Goal: Ask a question: Seek information or help from site administrators or community

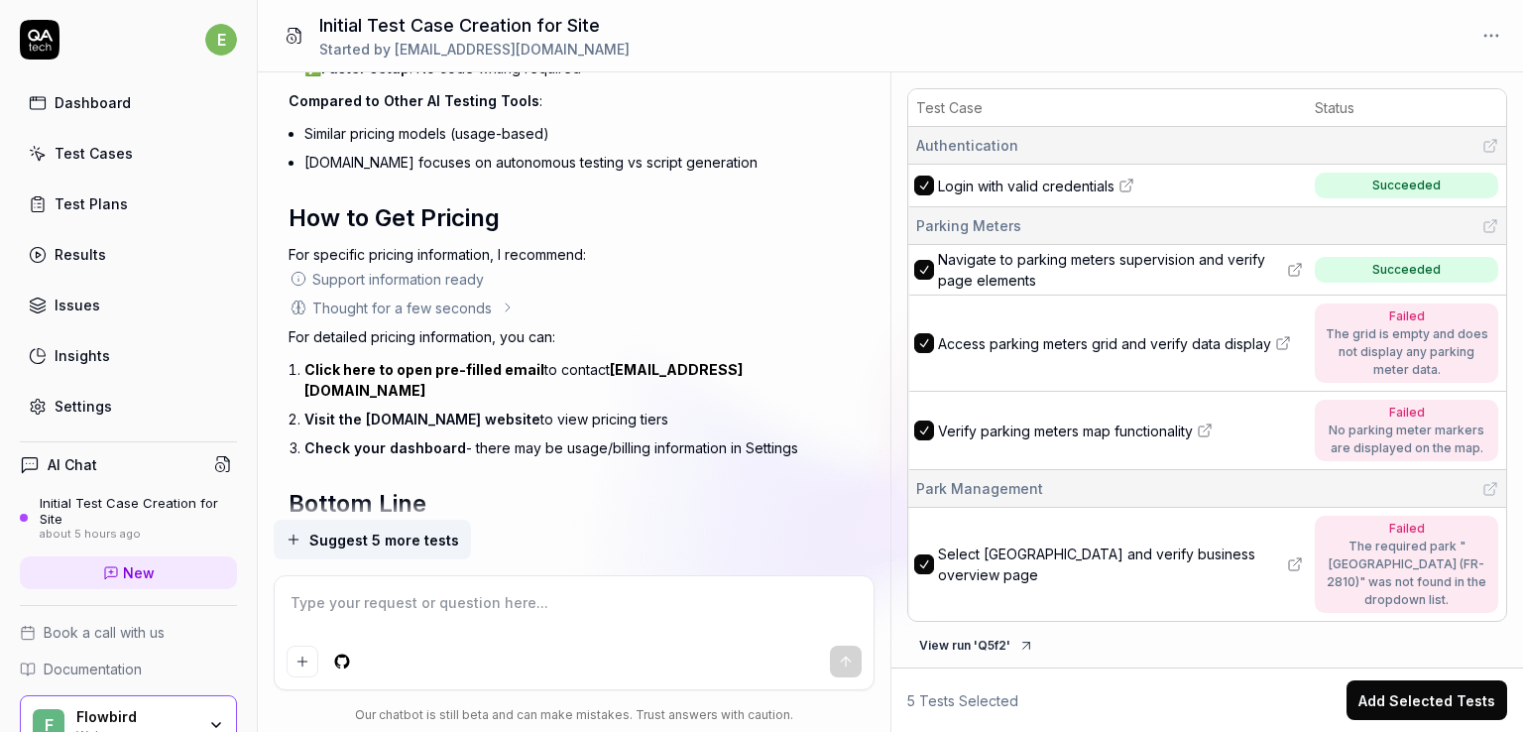
scroll to position [8751, 0]
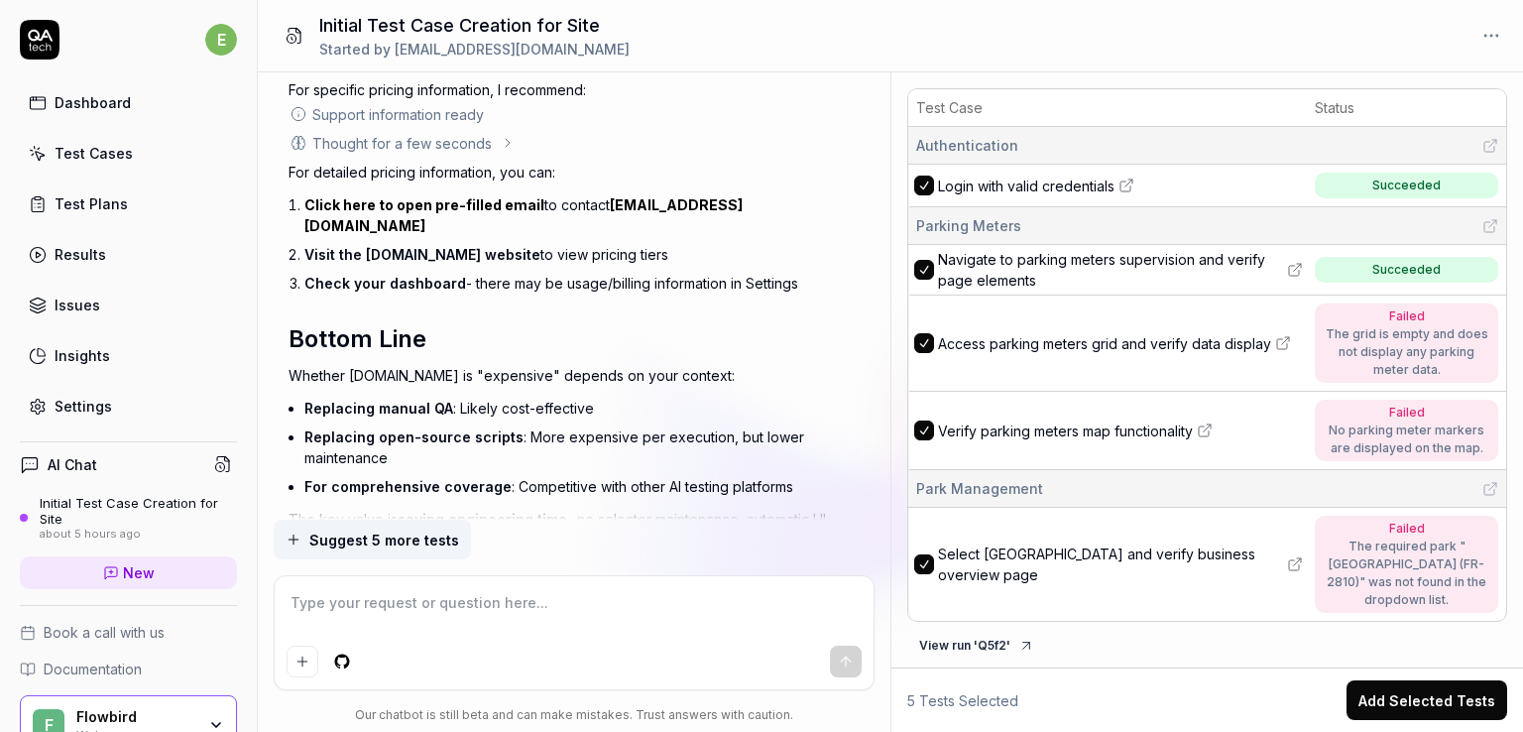
click at [532, 585] on div at bounding box center [574, 632] width 599 height 113
type textarea "*"
click at [530, 591] on textarea at bounding box center [574, 613] width 575 height 50
type textarea "s"
type textarea "*"
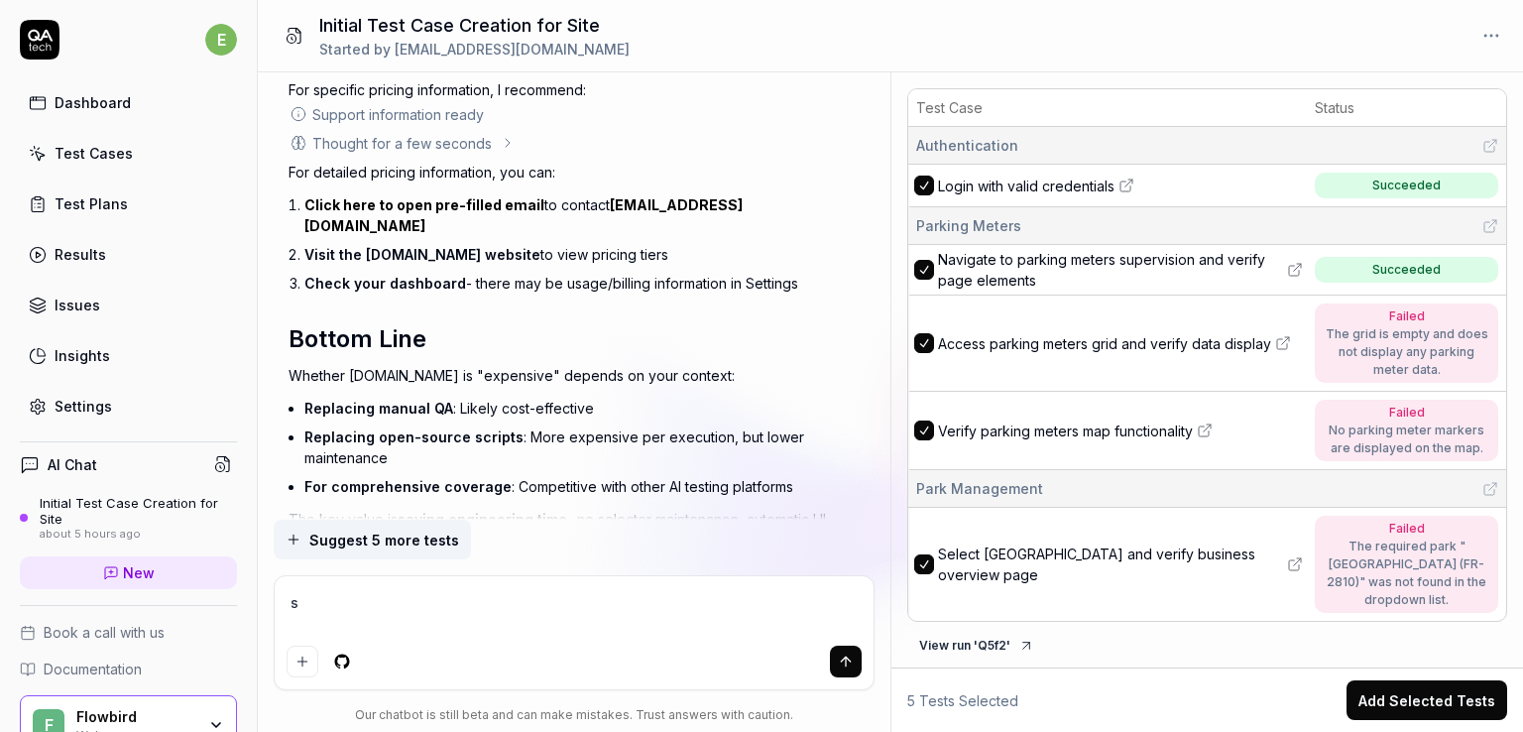
type textarea "so"
type textarea "*"
type textarea "so"
type textarea "*"
type textarea "so h"
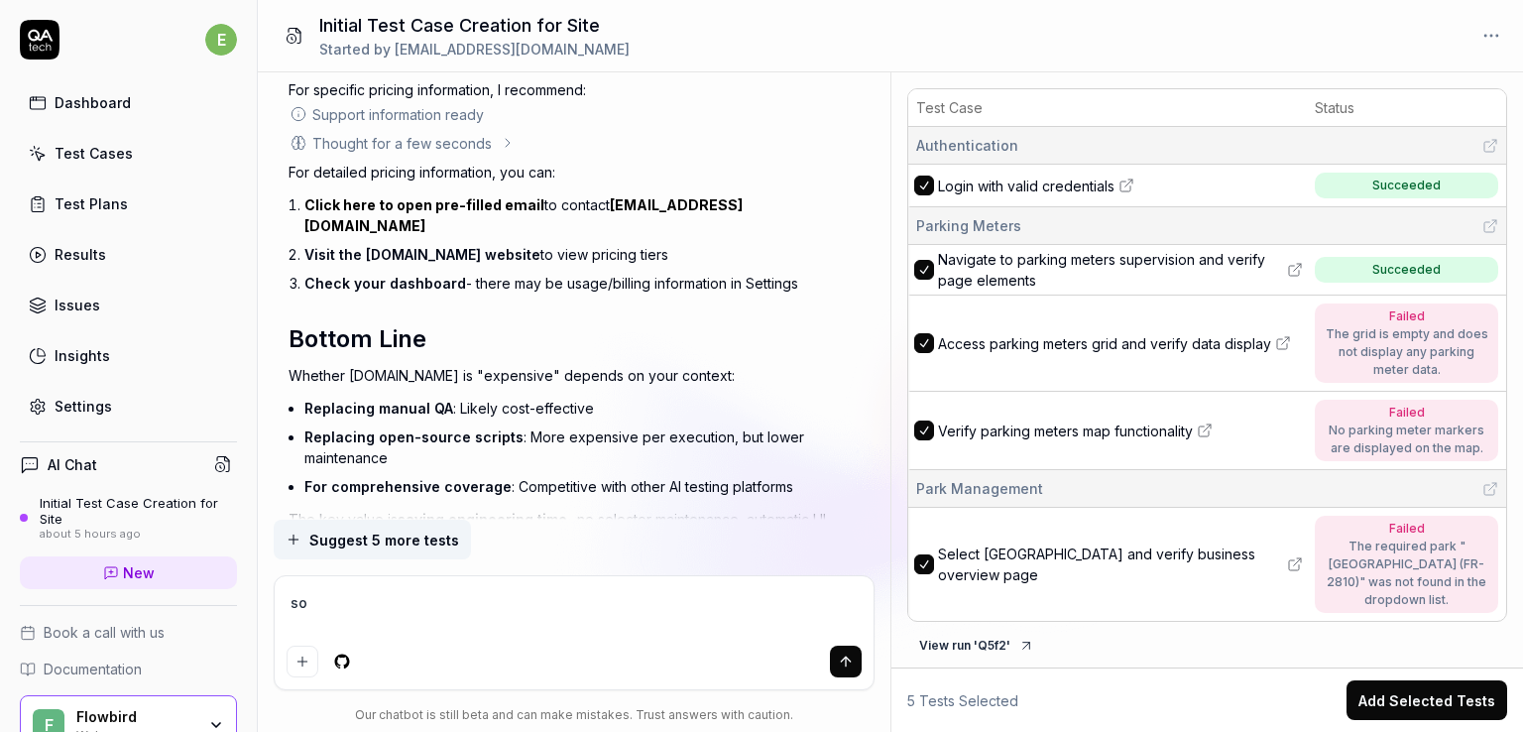
type textarea "*"
type textarea "so ho"
type textarea "*"
type textarea "so how"
type textarea "*"
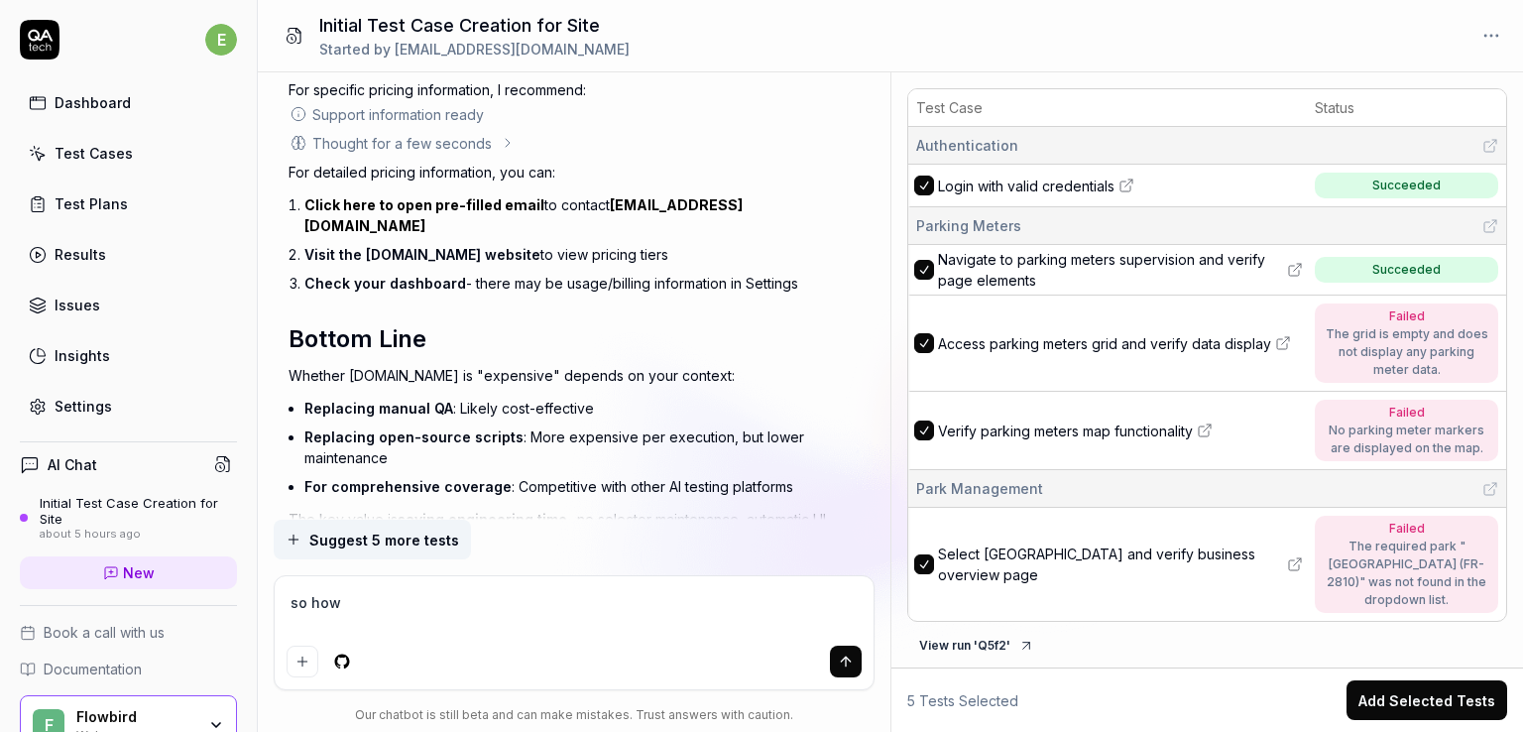
type textarea "so how"
type textarea "*"
type textarea "so how e"
type textarea "*"
type textarea "so how ex"
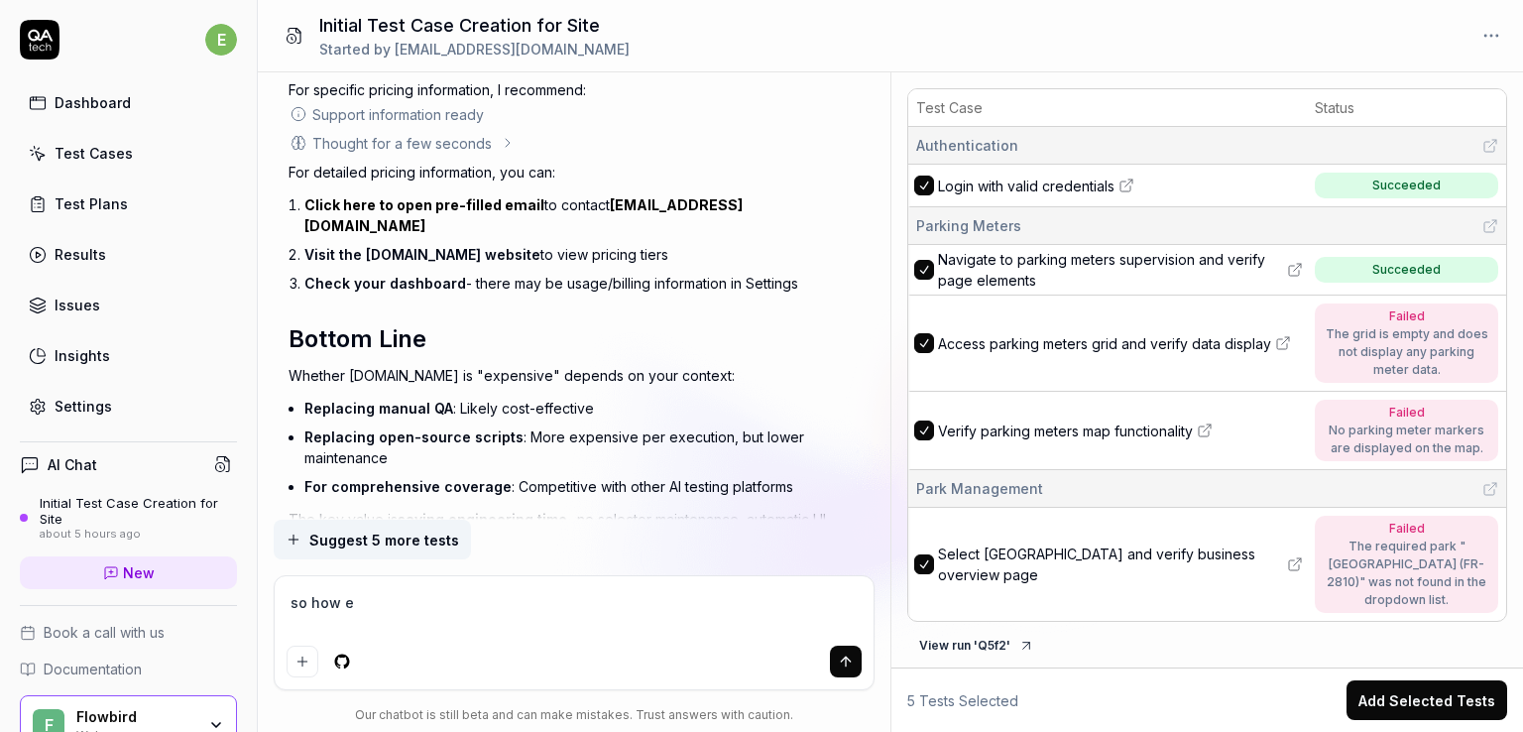
type textarea "*"
type textarea "so how exp"
type textarea "*"
type textarea "so how expe"
type textarea "*"
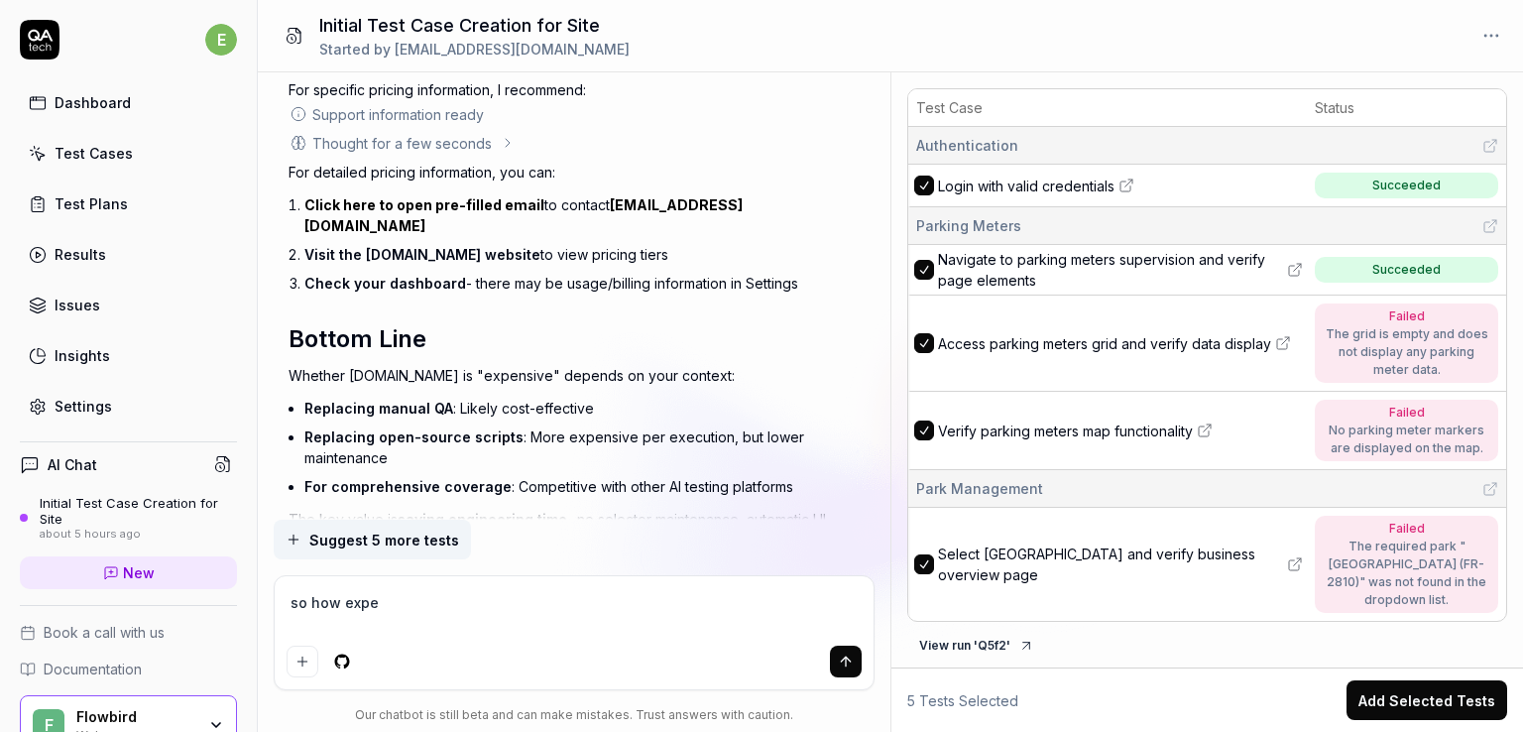
type textarea "so how expen"
type textarea "*"
type textarea "so how expens"
type textarea "*"
type textarea "so how expensi"
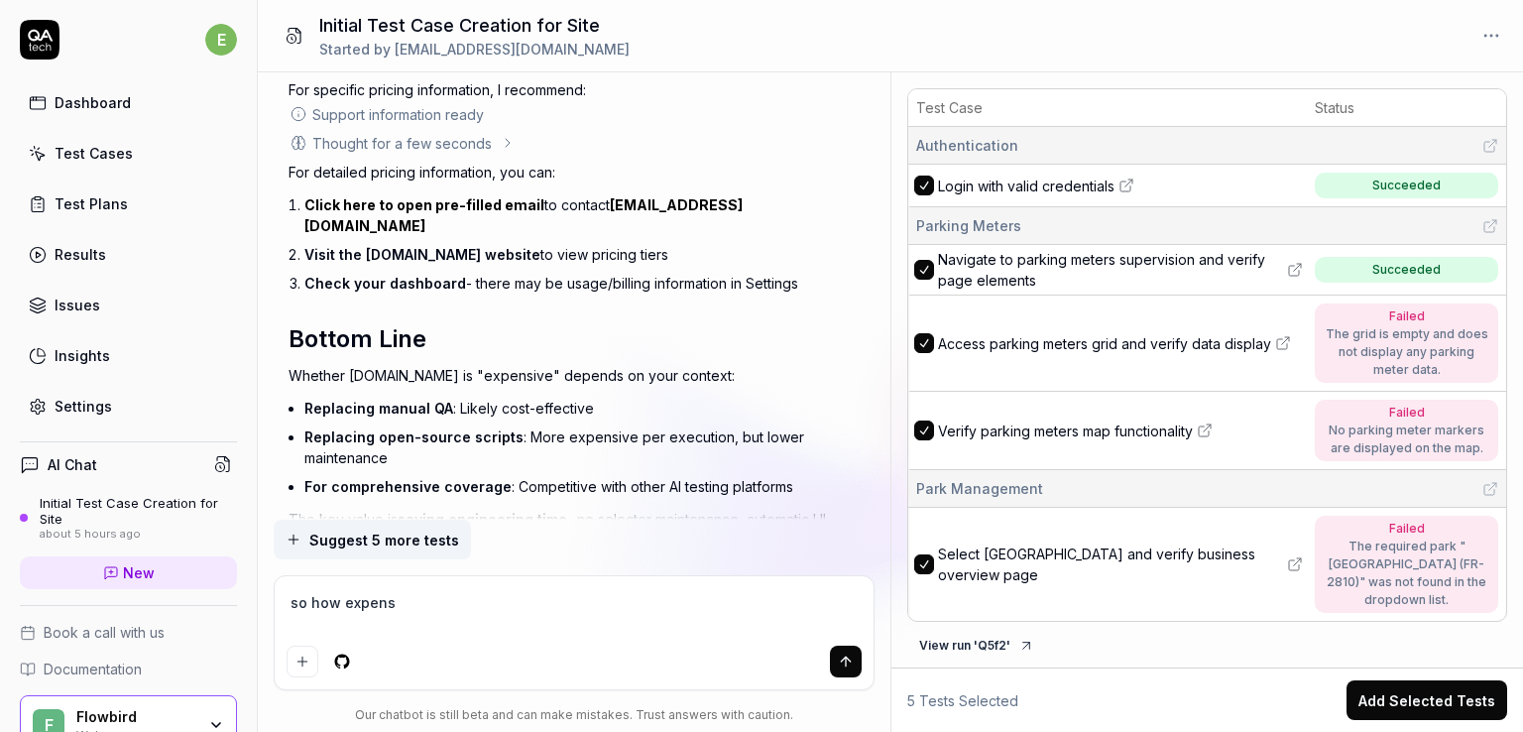
type textarea "*"
type textarea "so how expensiv"
type textarea "*"
type textarea "so how expensive"
type textarea "*"
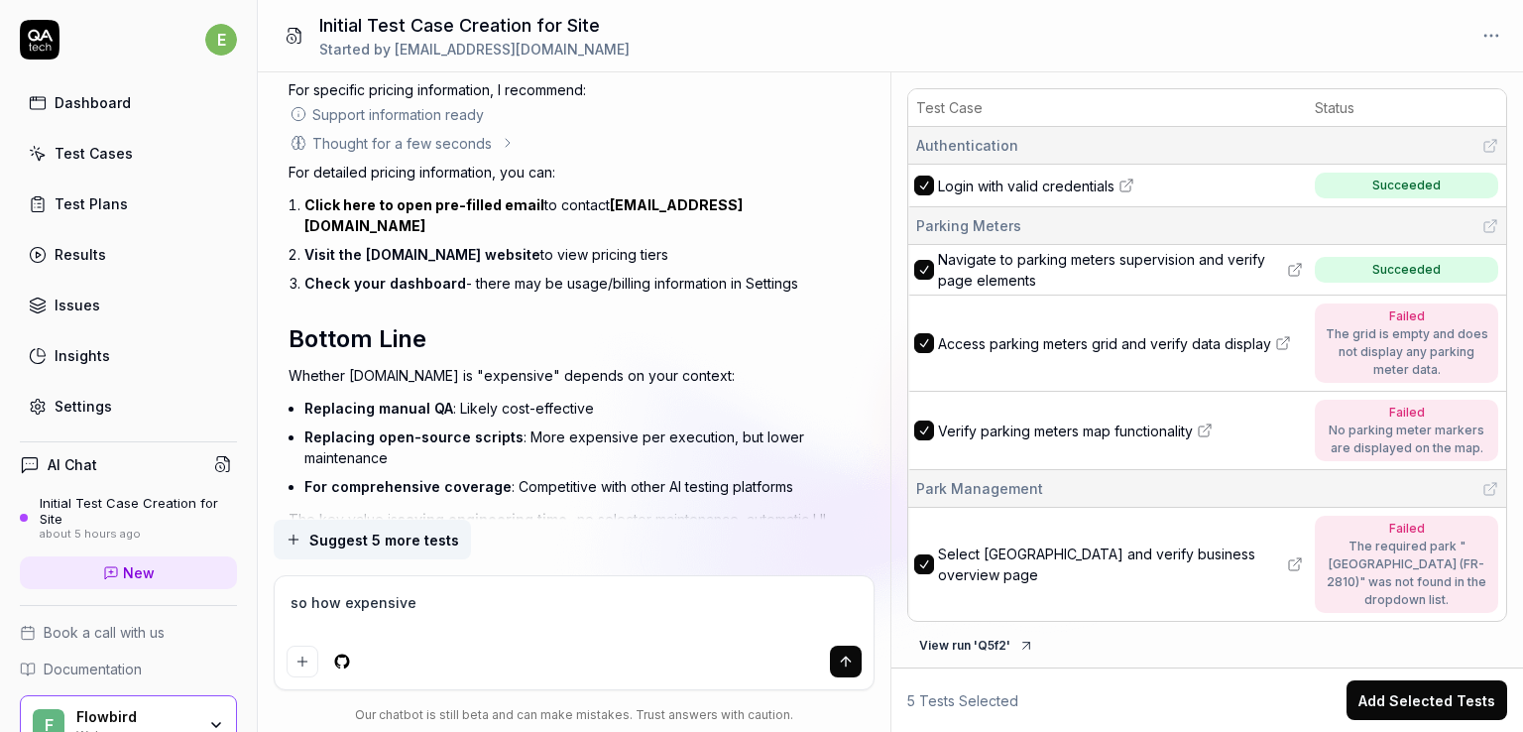
type textarea "so how expensive"
type textarea "*"
type textarea "so how expensive w"
type textarea "*"
type textarea "so how expensive wi"
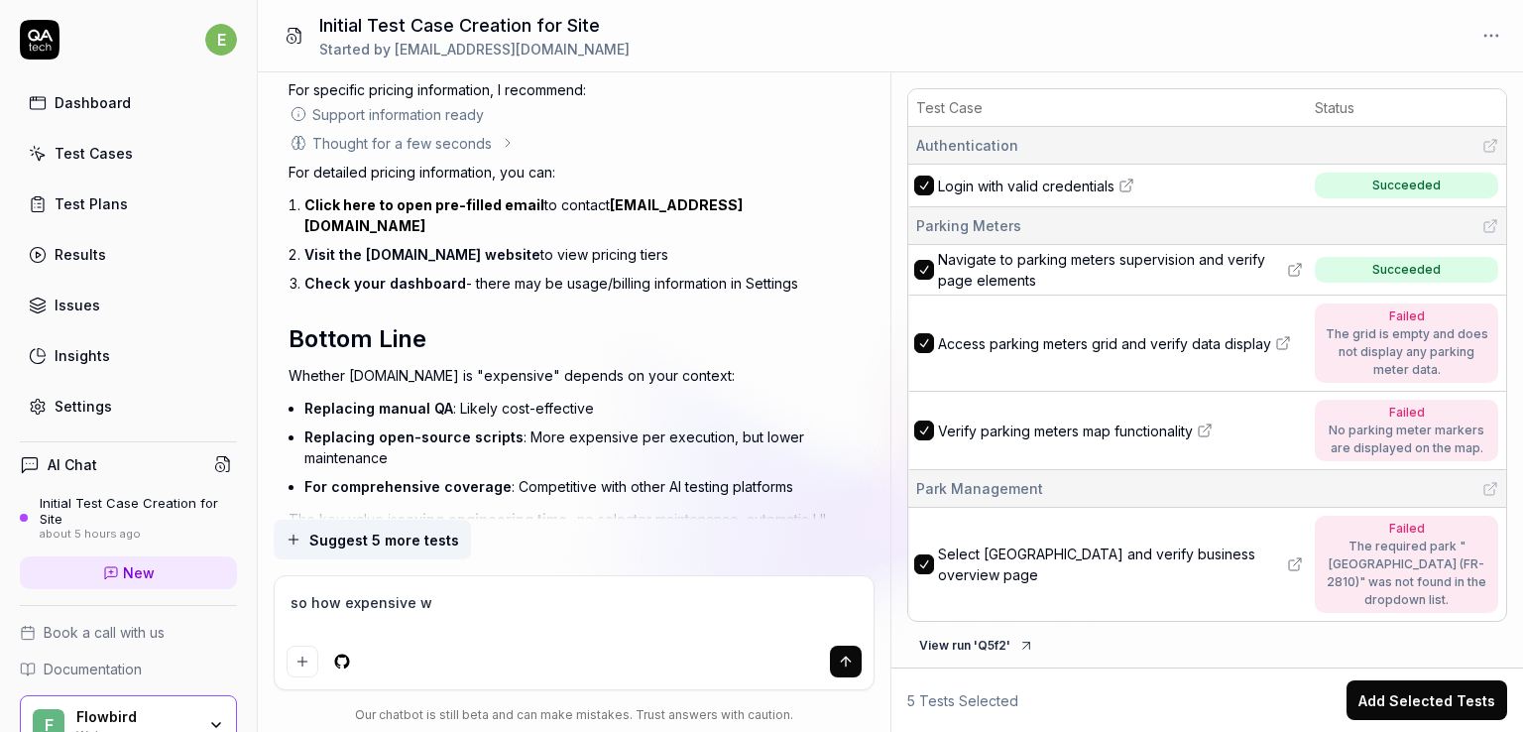
type textarea "*"
type textarea "so how expensive wil"
type textarea "*"
type textarea "so how expensive will"
type textarea "*"
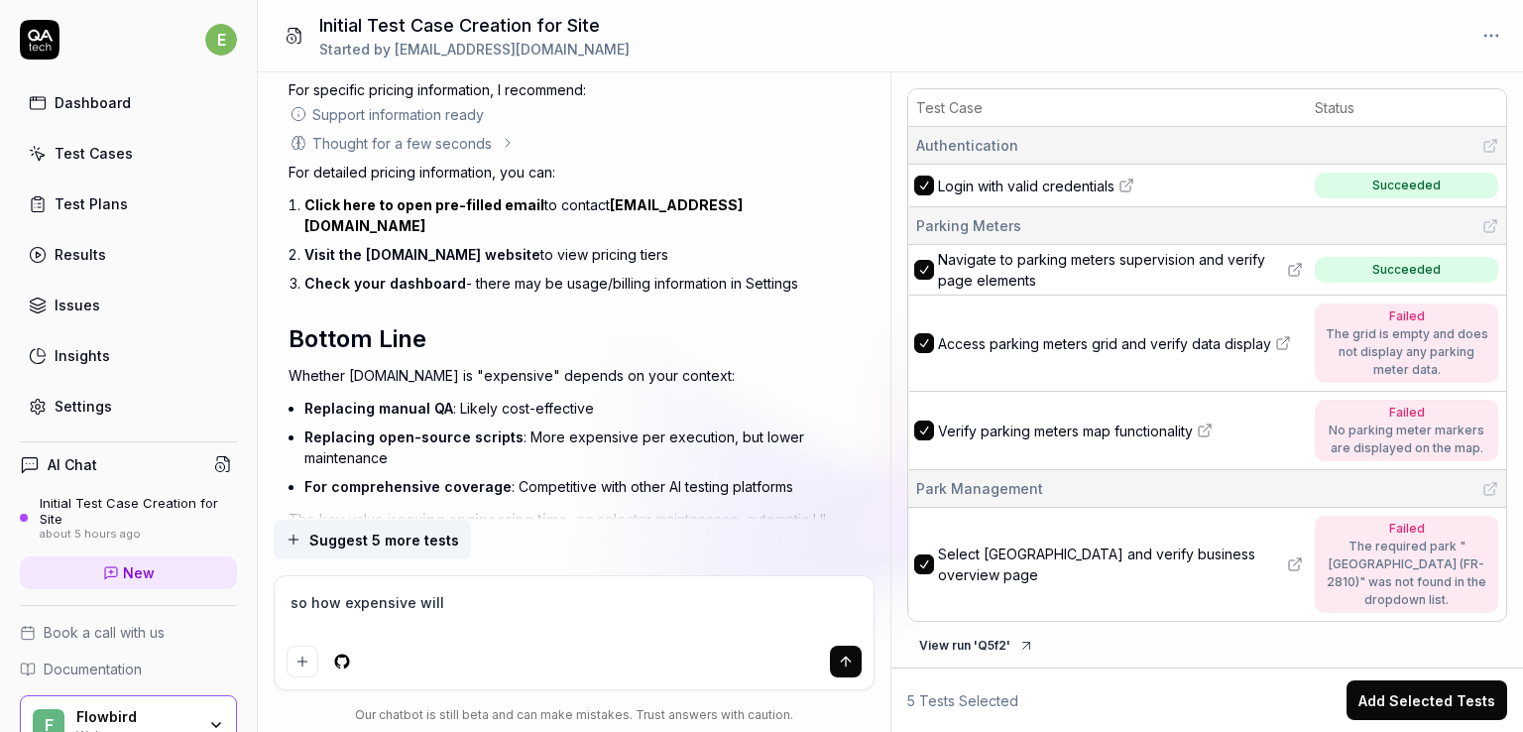
type textarea "so how expensive will"
type textarea "*"
type textarea "so how expensive will b"
type textarea "*"
type textarea "so how expensive will be"
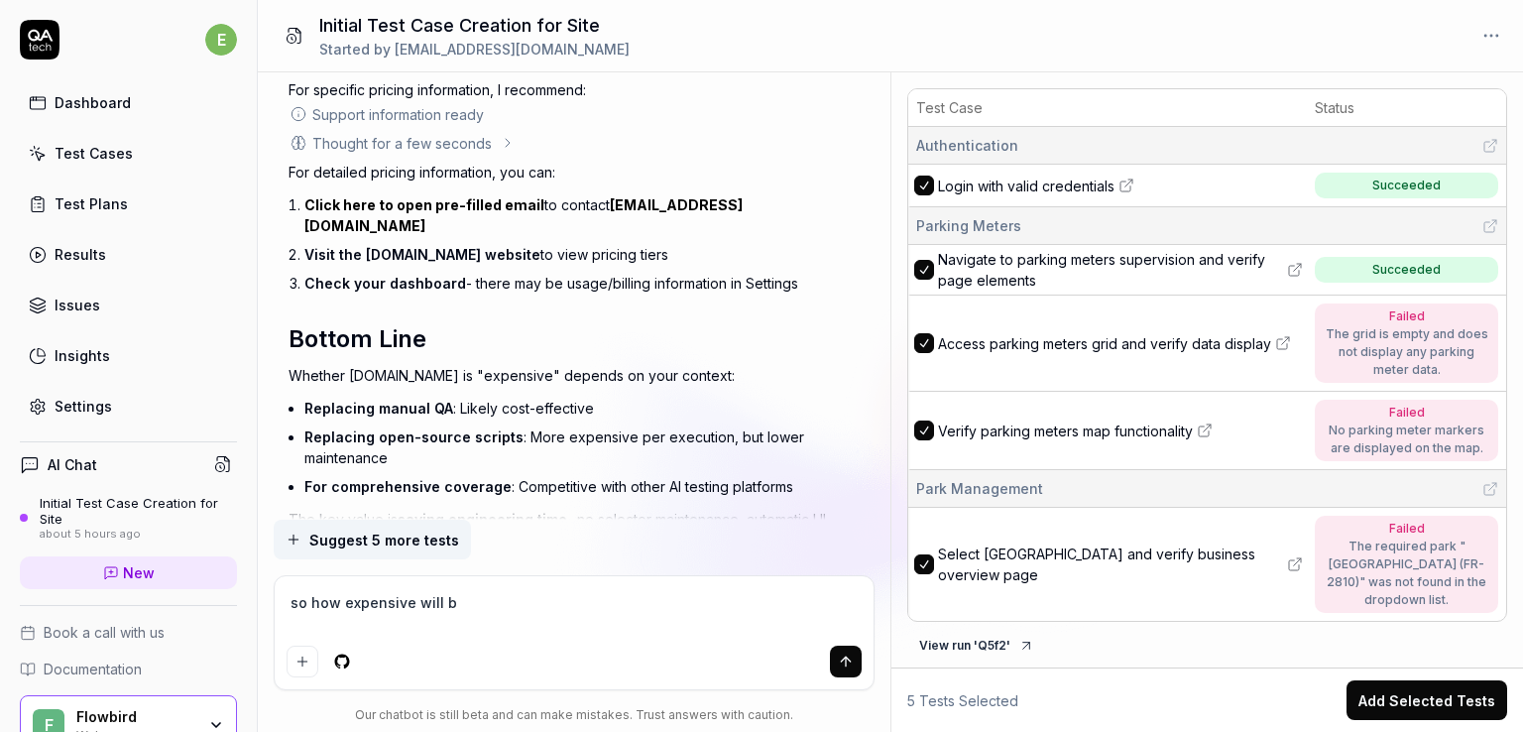
type textarea "*"
type textarea "so how expensive will be"
type textarea "*"
type textarea "so how expensive will be"
type textarea "*"
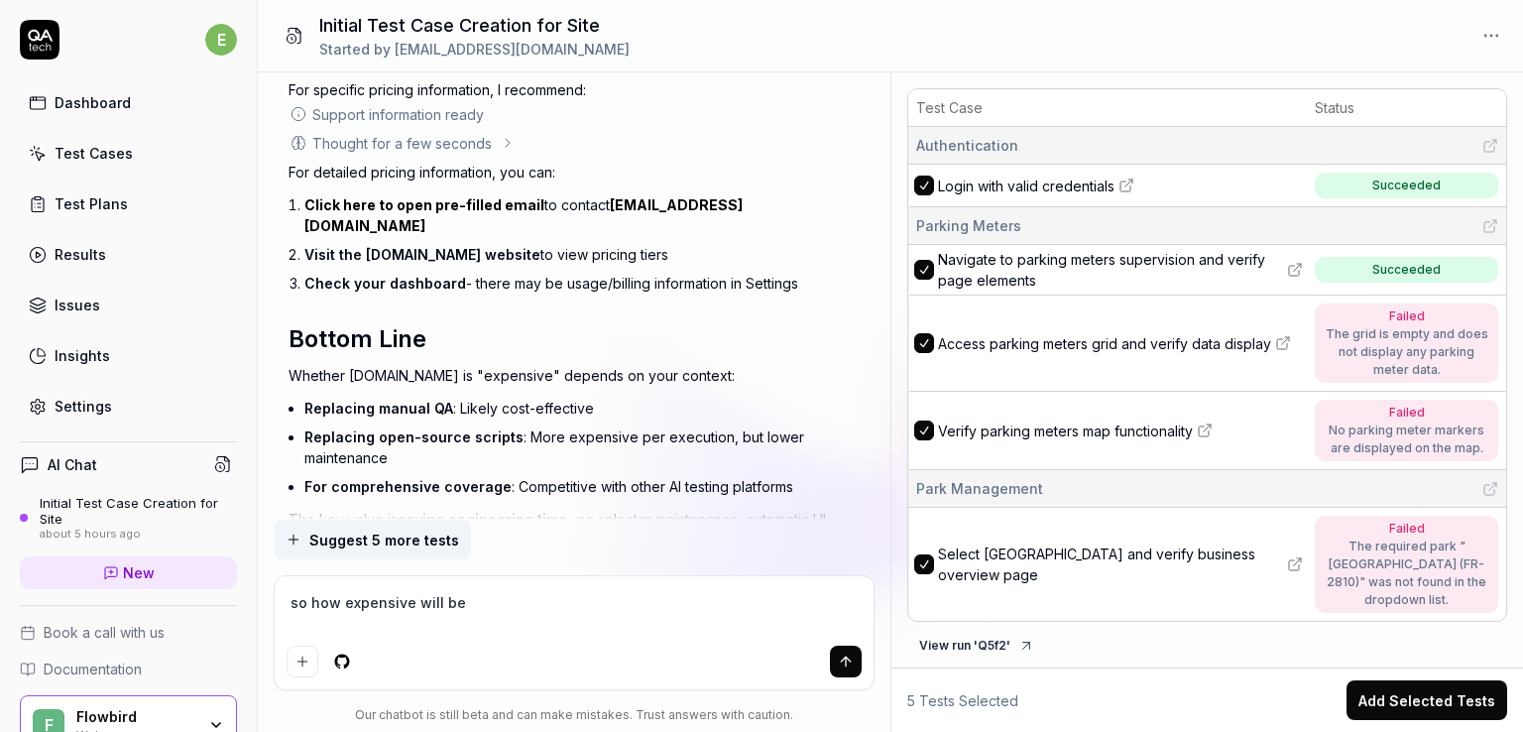
type textarea "so how expensive will bet"
type textarea "*"
type textarea "so how expensive will beto"
type textarea "*"
type textarea "so how expensive will beto"
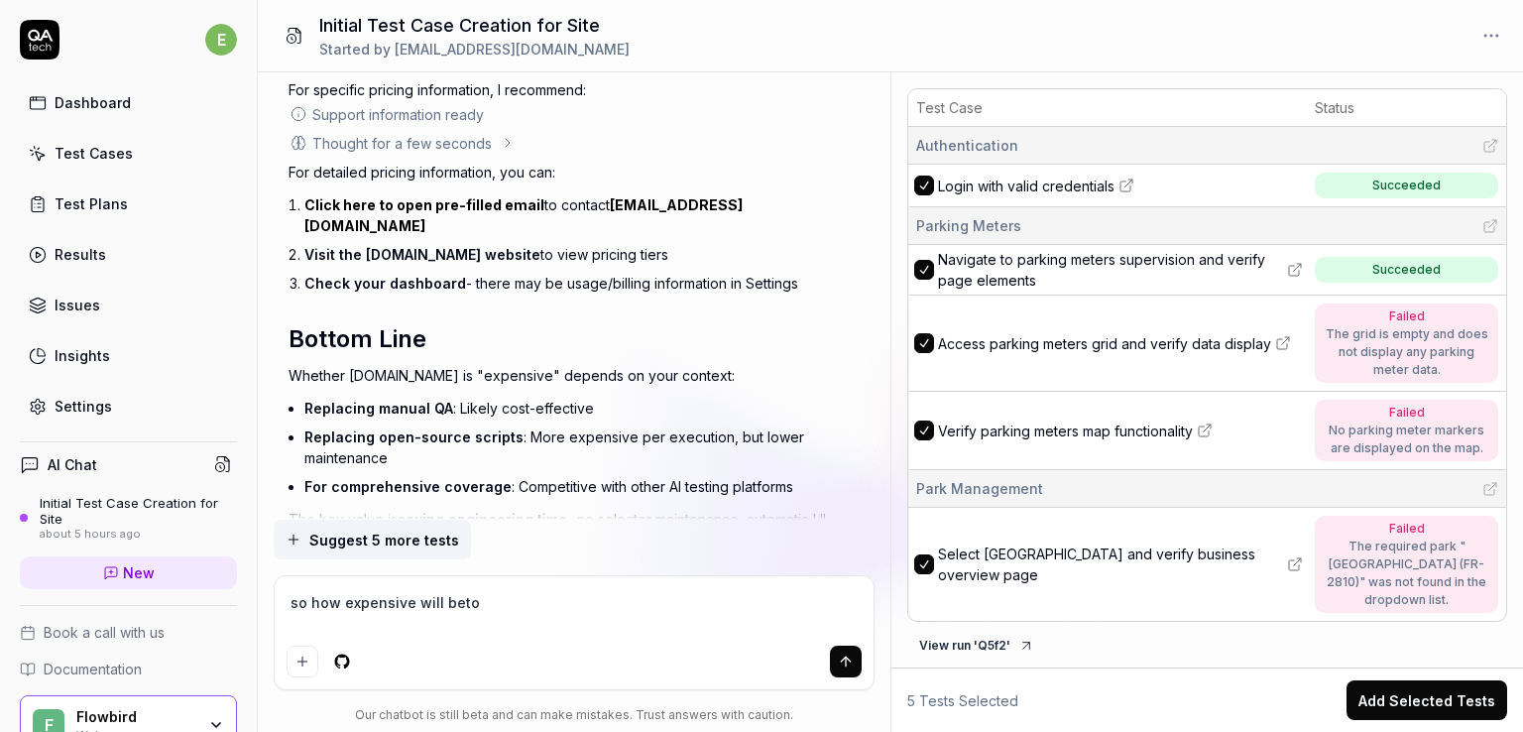
type textarea "*"
type textarea "so how expensive will beto"
type textarea "*"
type textarea "so how expensive will bet"
type textarea "*"
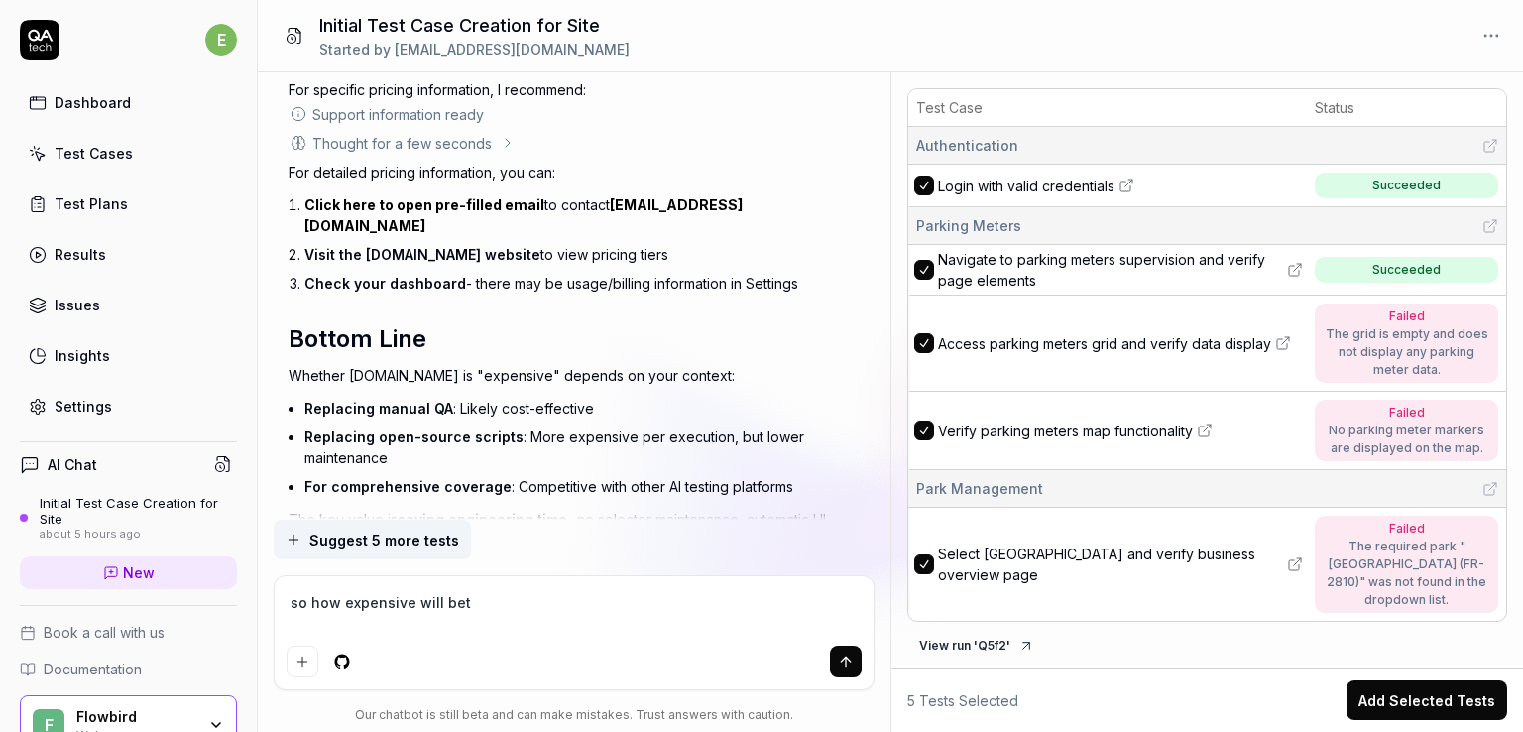
type textarea "so how expensive will be"
type textarea "*"
type textarea "so how expensive will be"
type textarea "*"
type textarea "so how expensive will be t"
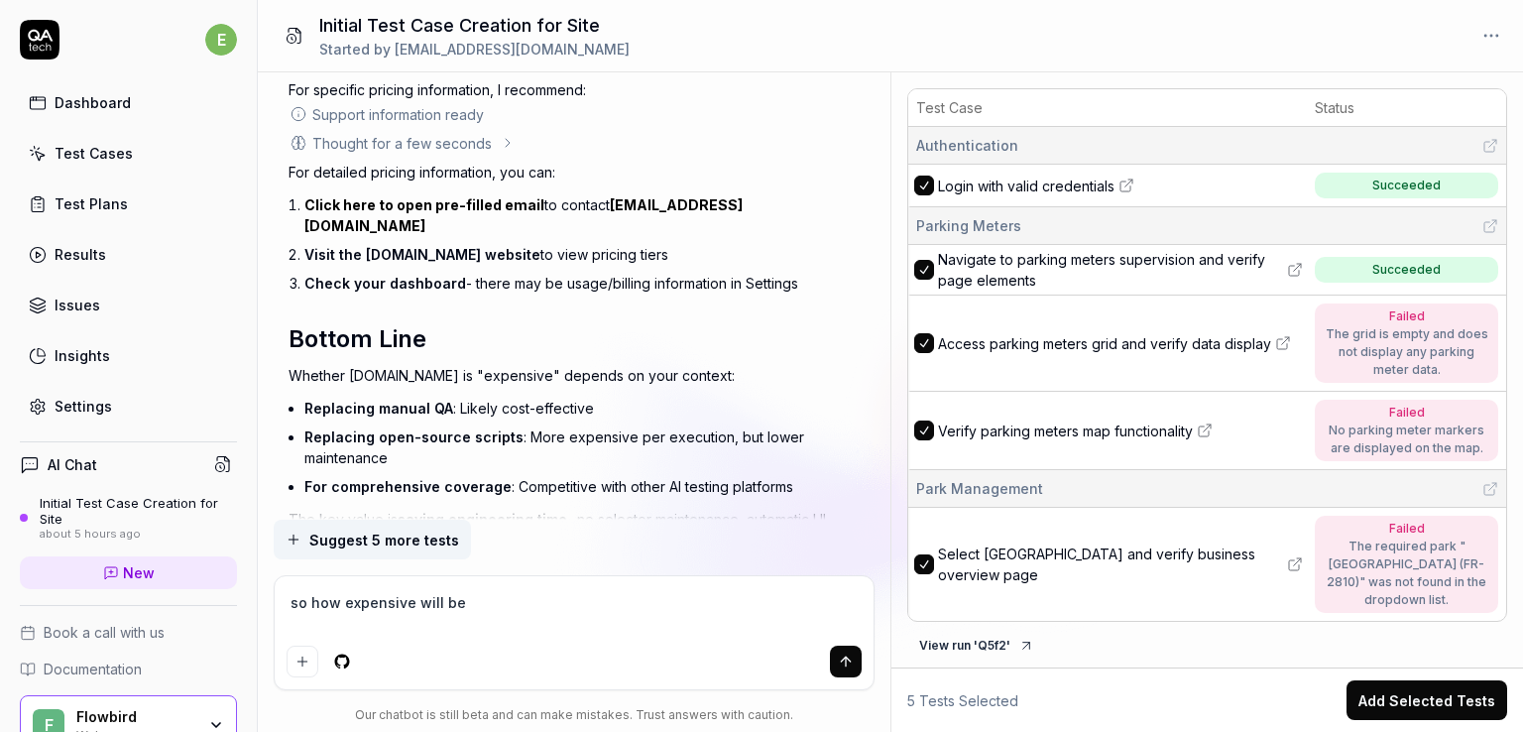
type textarea "*"
type textarea "so how expensive will be to"
type textarea "*"
type textarea "so how expensive will be to"
type textarea "*"
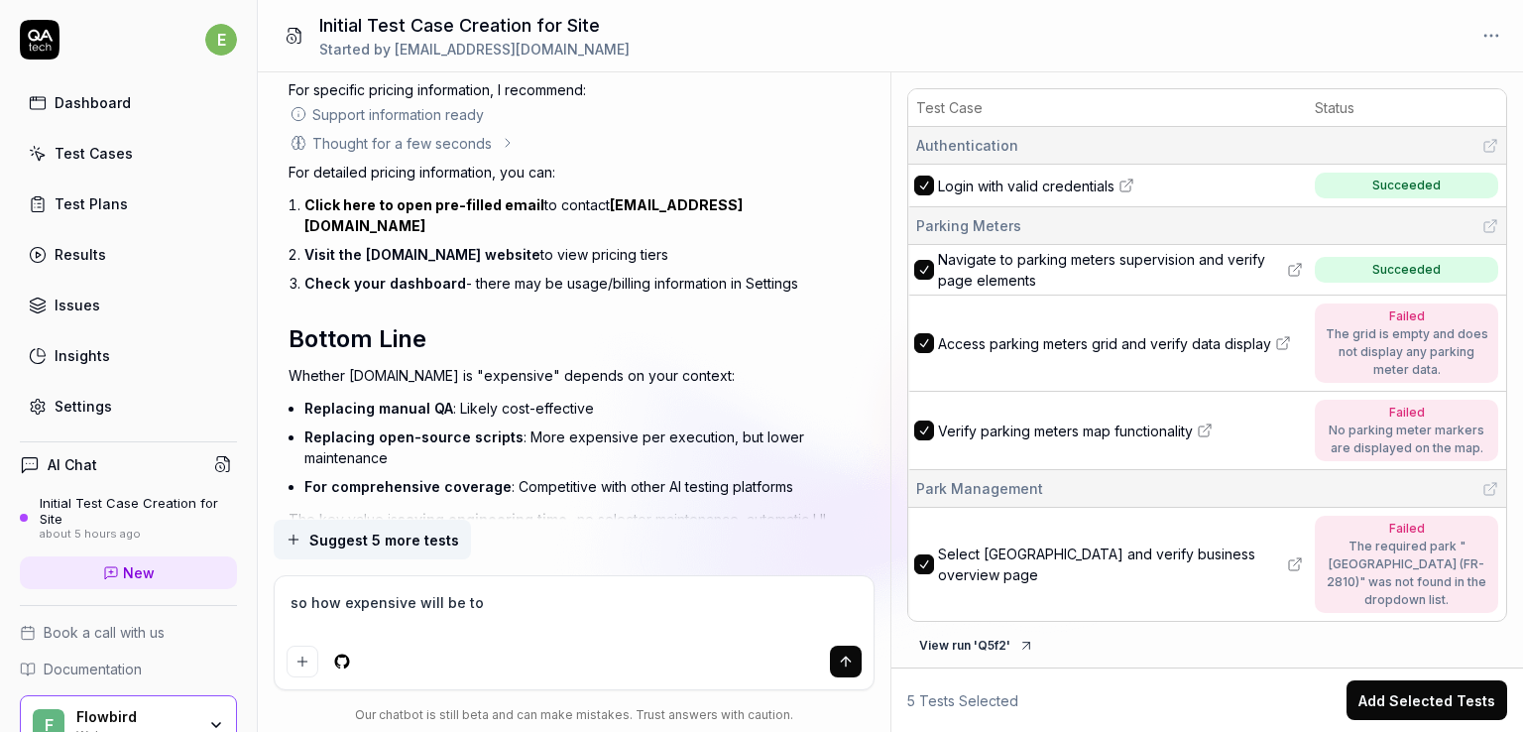
type textarea "so how expensive will be to e"
type textarea "*"
type textarea "so how expensive will be to ex"
type textarea "*"
type textarea "so how expensive will be to exe"
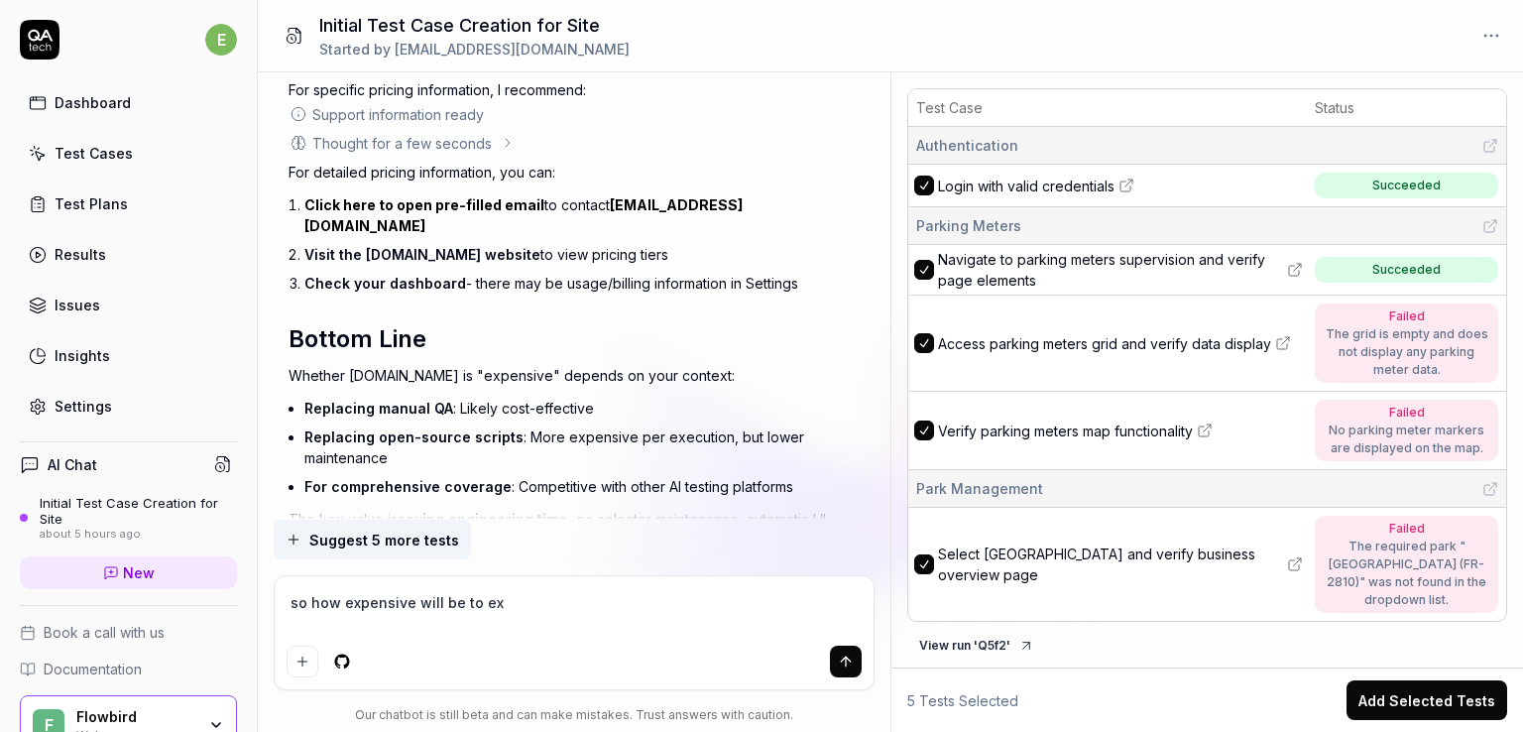
type textarea "*"
type textarea "so how expensive will be to exec"
type textarea "*"
type textarea "so how expensive will be to execu"
type textarea "*"
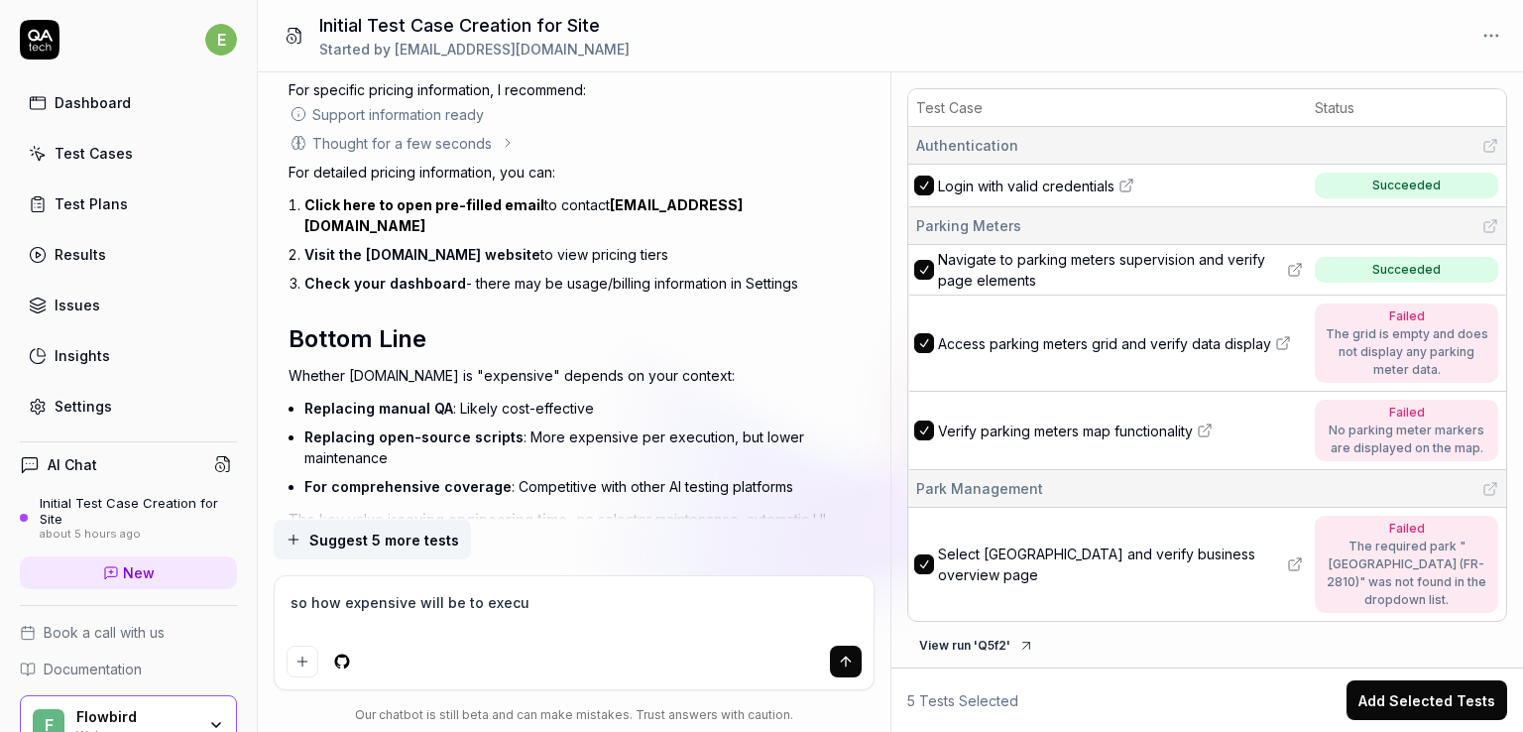
type textarea "so how expensive will be to execut"
type textarea "*"
type textarea "so how expensive will be to execute"
type textarea "*"
type textarea "so how expensive will be to execute"
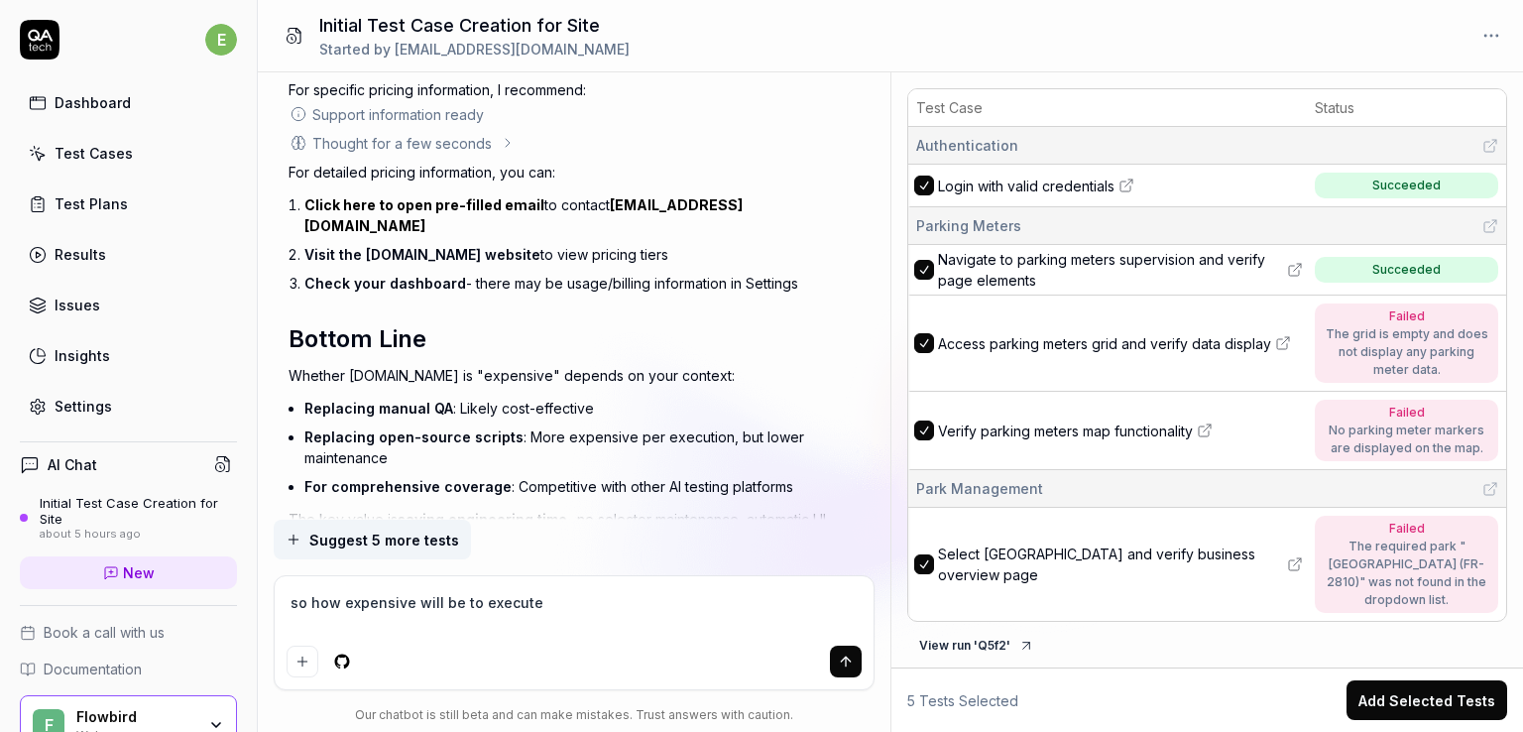
type textarea "*"
type textarea "so how expensive will be to execute 2"
type textarea "*"
type textarea "so how expensive will be to execute 20"
type textarea "*"
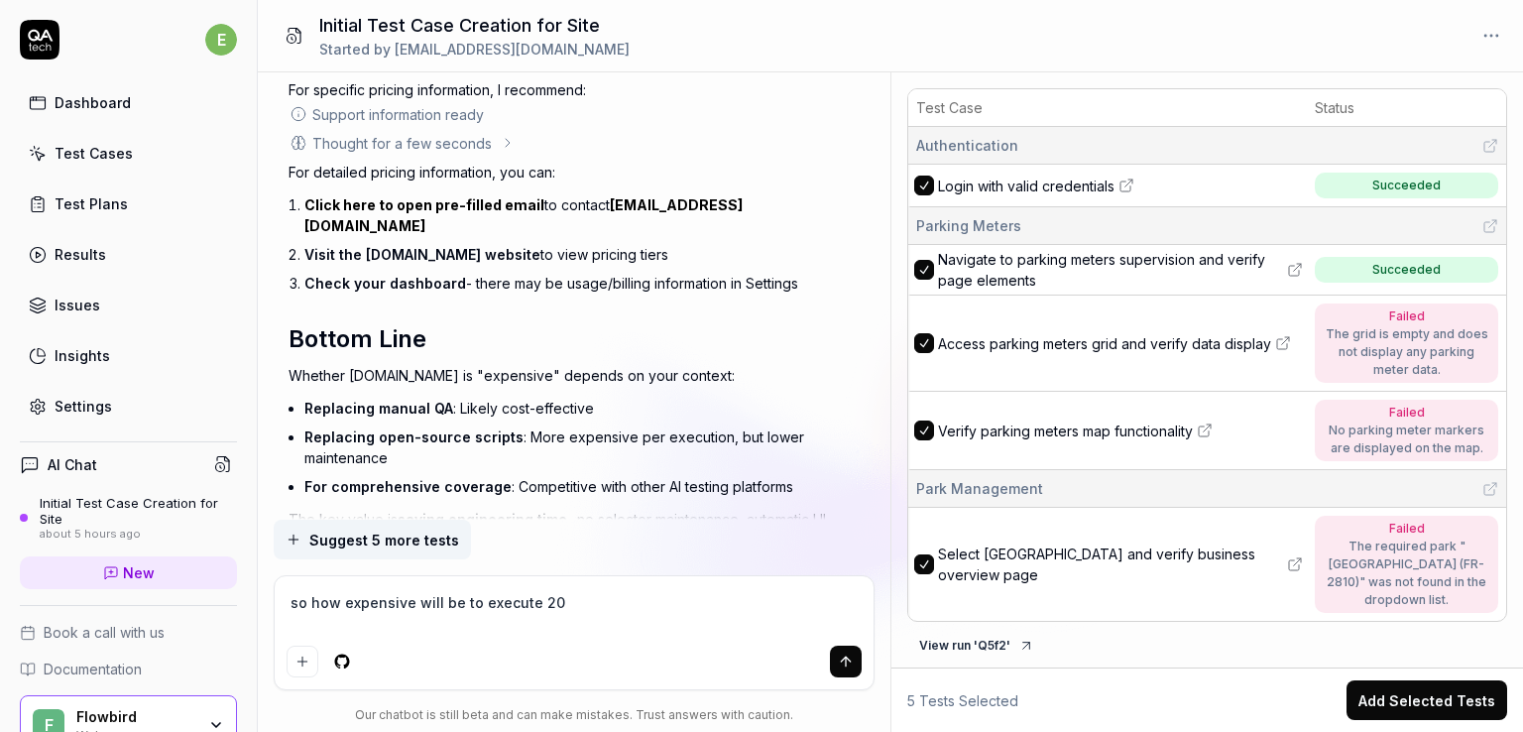
type textarea "so how expensive will be to execute 200"
type textarea "*"
type textarea "so how expensive will be to execute 200"
type textarea "*"
type textarea "so how expensive will be to execute 200 t"
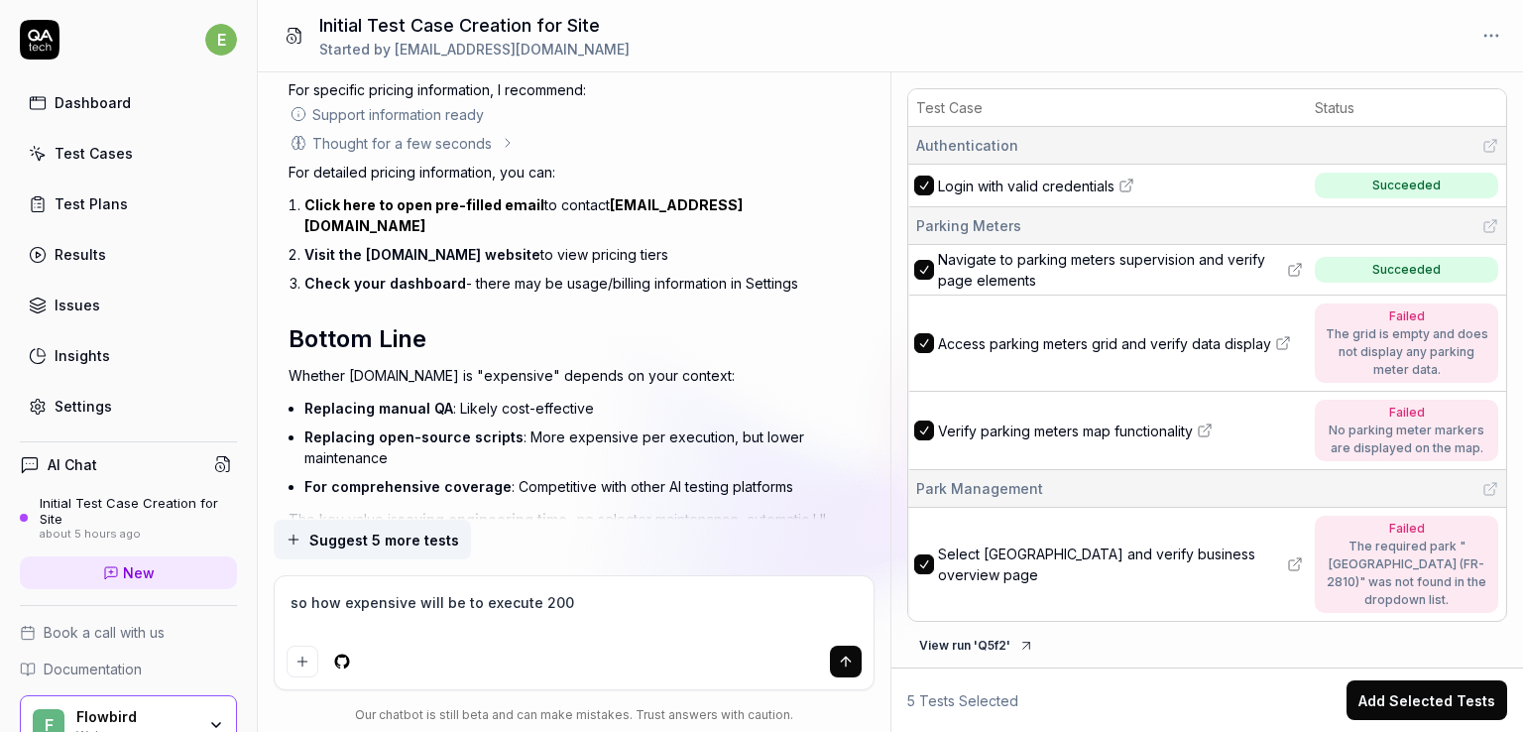
type textarea "*"
type textarea "so how expensive will be to execute 200 te"
type textarea "*"
type textarea "so how expensive will be to execute 200 tes"
type textarea "*"
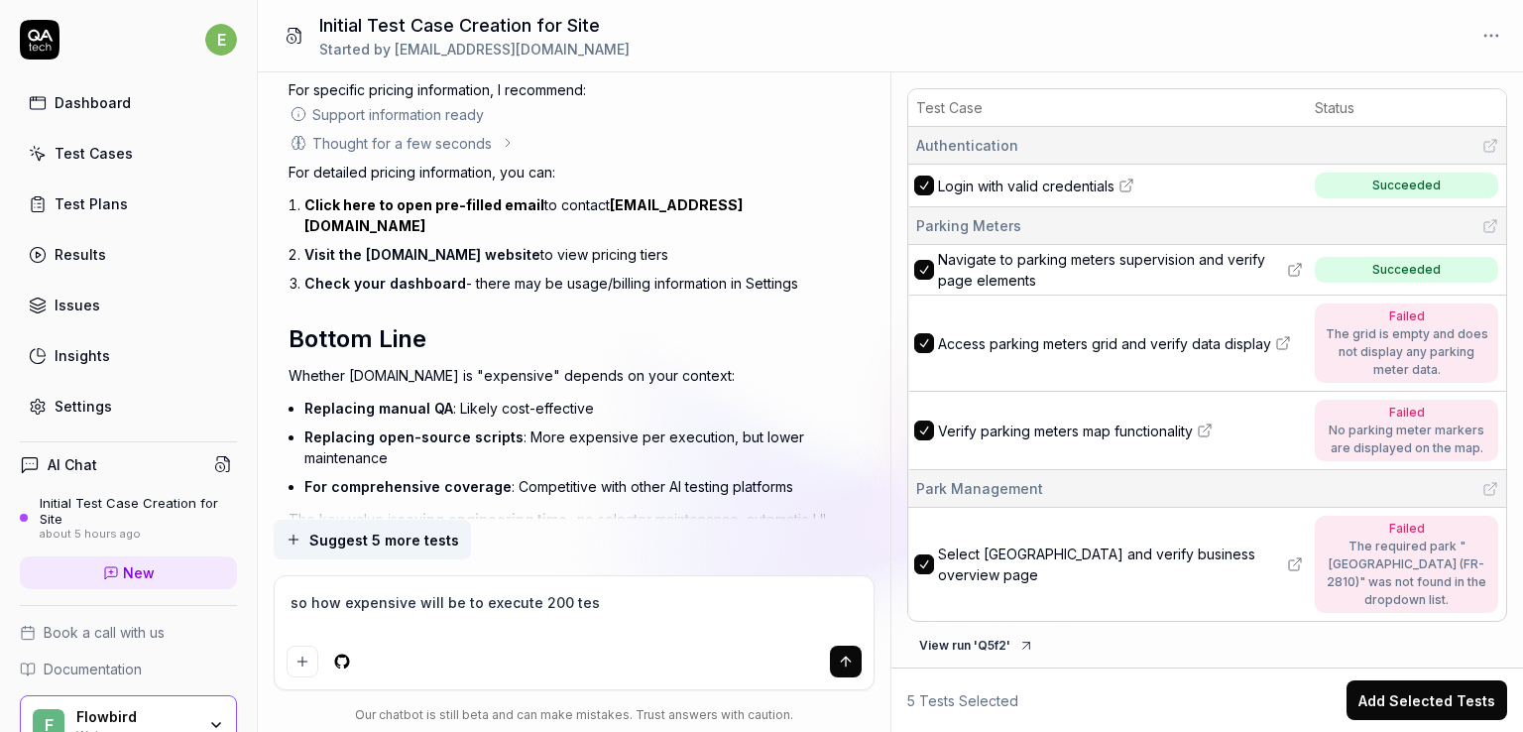
type textarea "so how expensive will be to execute 200 test"
type textarea "*"
type textarea "so how expensive will be to execute 200 tes"
type textarea "*"
type textarea "so how expensive will be to execute 200 te"
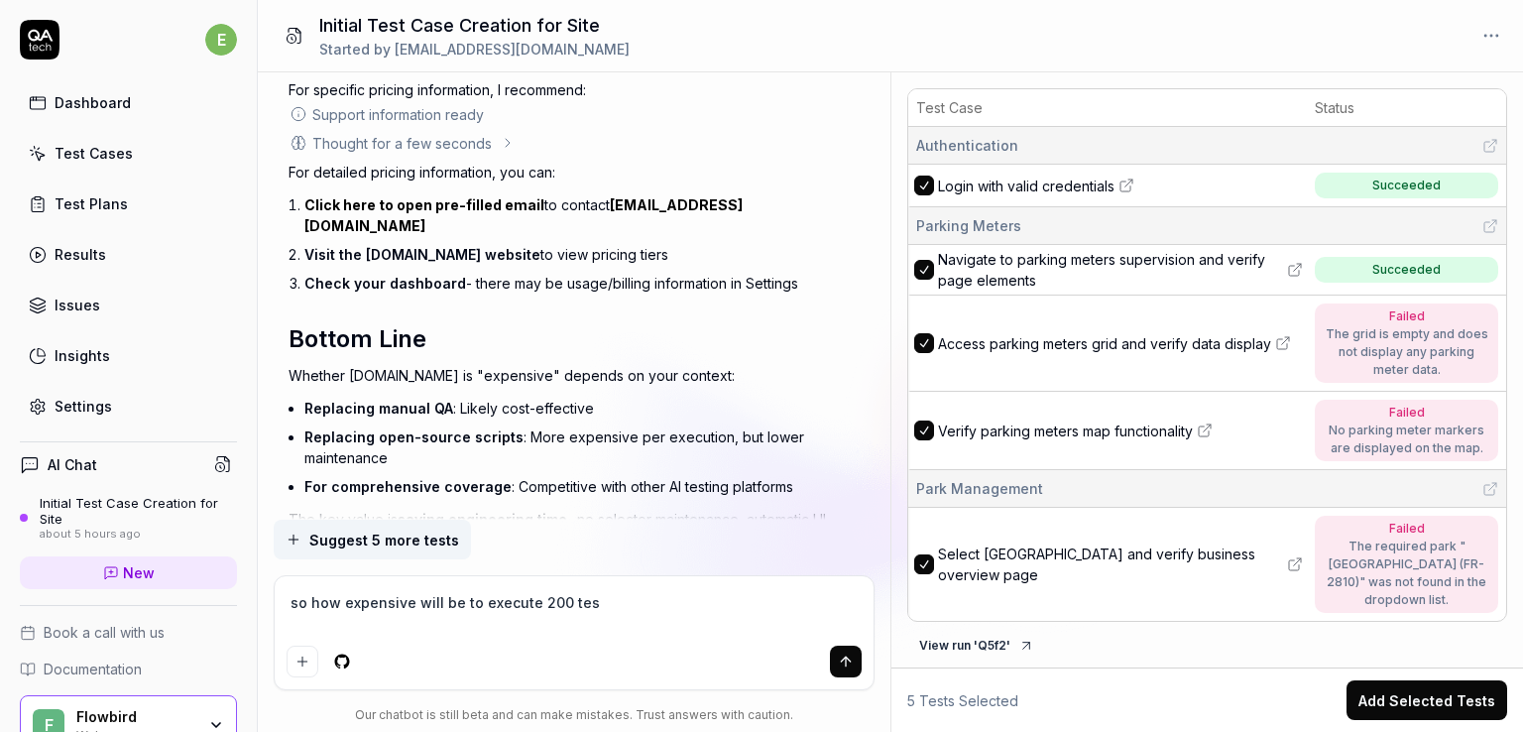
type textarea "*"
type textarea "so how expensive will be to execute 200 t"
type textarea "*"
type textarea "so how expensive will be to execute 200"
type textarea "*"
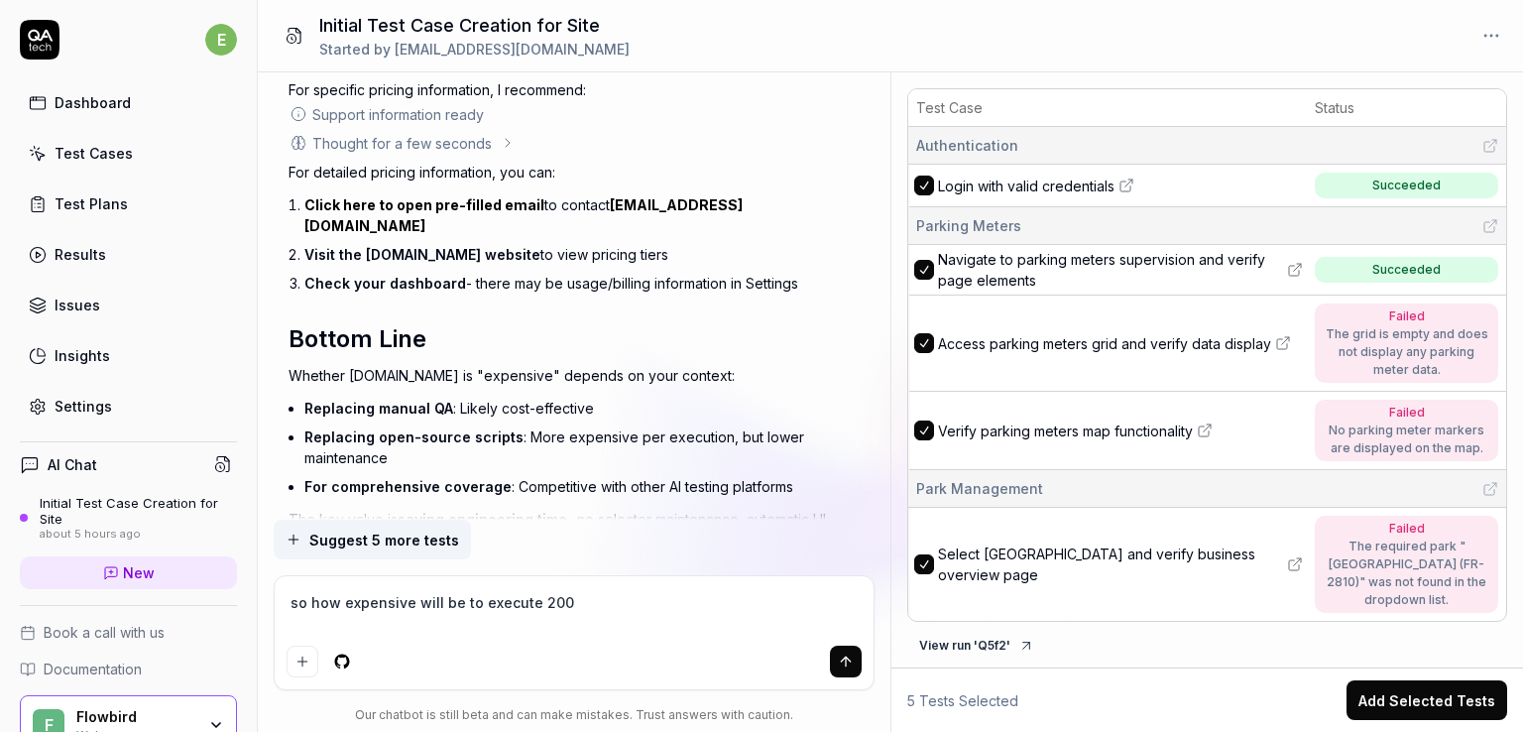
type textarea "so how expensive will be to execute 200 e"
type textarea "*"
type textarea "so how expensive will be to execute 200 e2"
type textarea "*"
type textarea "so how expensive will be to execute 200 e2e"
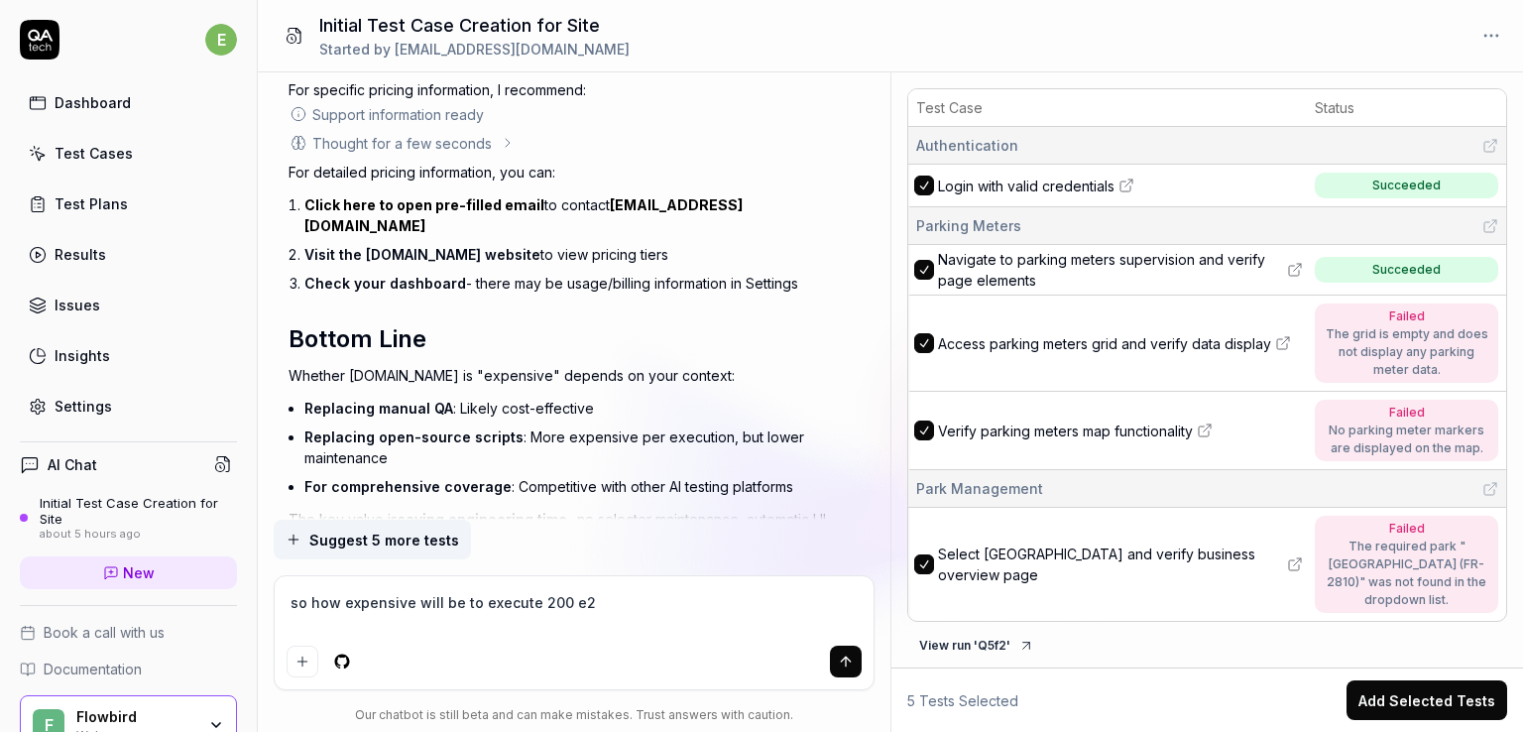
type textarea "*"
type textarea "so how expensive will be to execute 200 e2e"
type textarea "*"
type textarea "so how expensive will be to execute 200 e2e t"
type textarea "*"
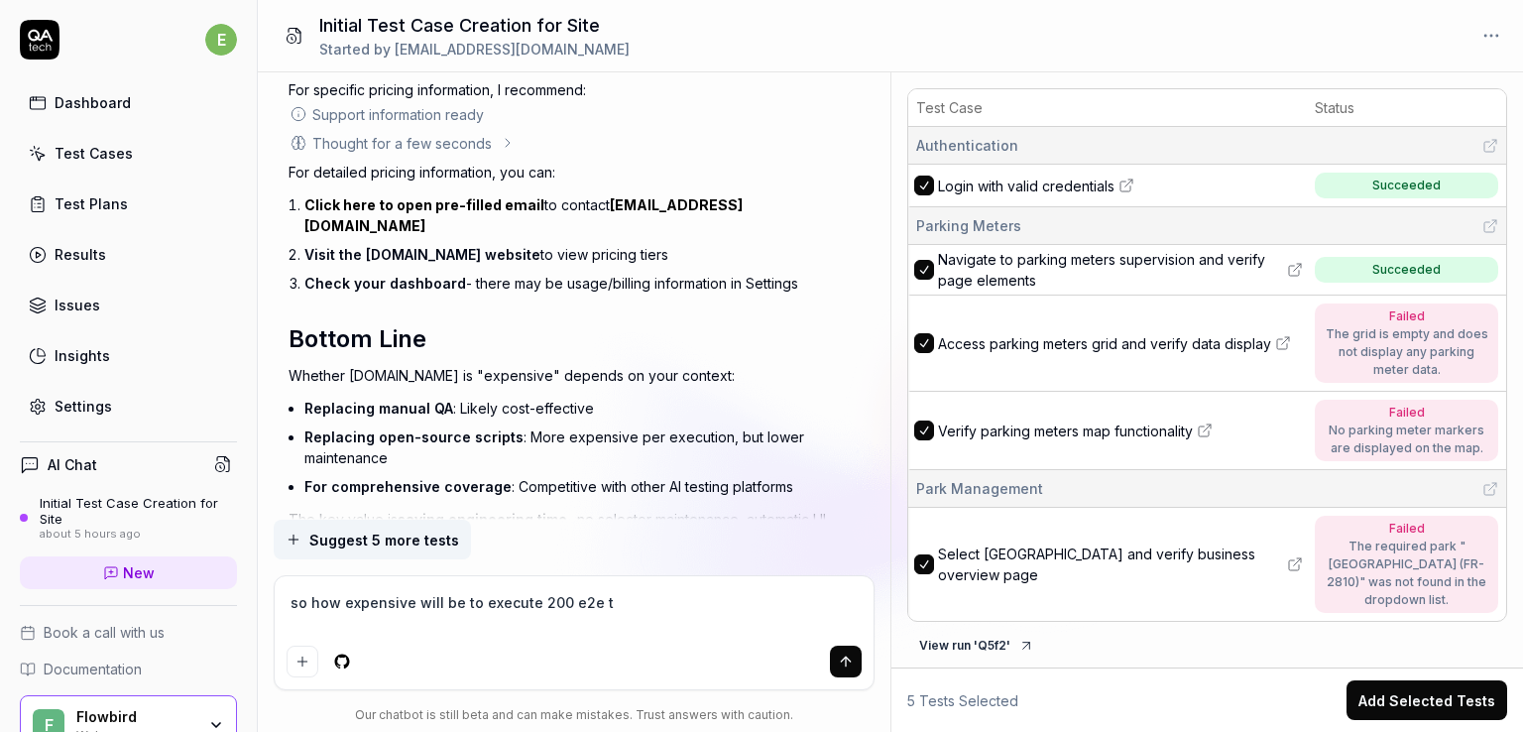
type textarea "so how expensive will be to execute 200 e2e te"
type textarea "*"
type textarea "so how expensive will be to execute 200 e2e tes"
type textarea "*"
type textarea "so how expensive will be to execute 200 e2e test"
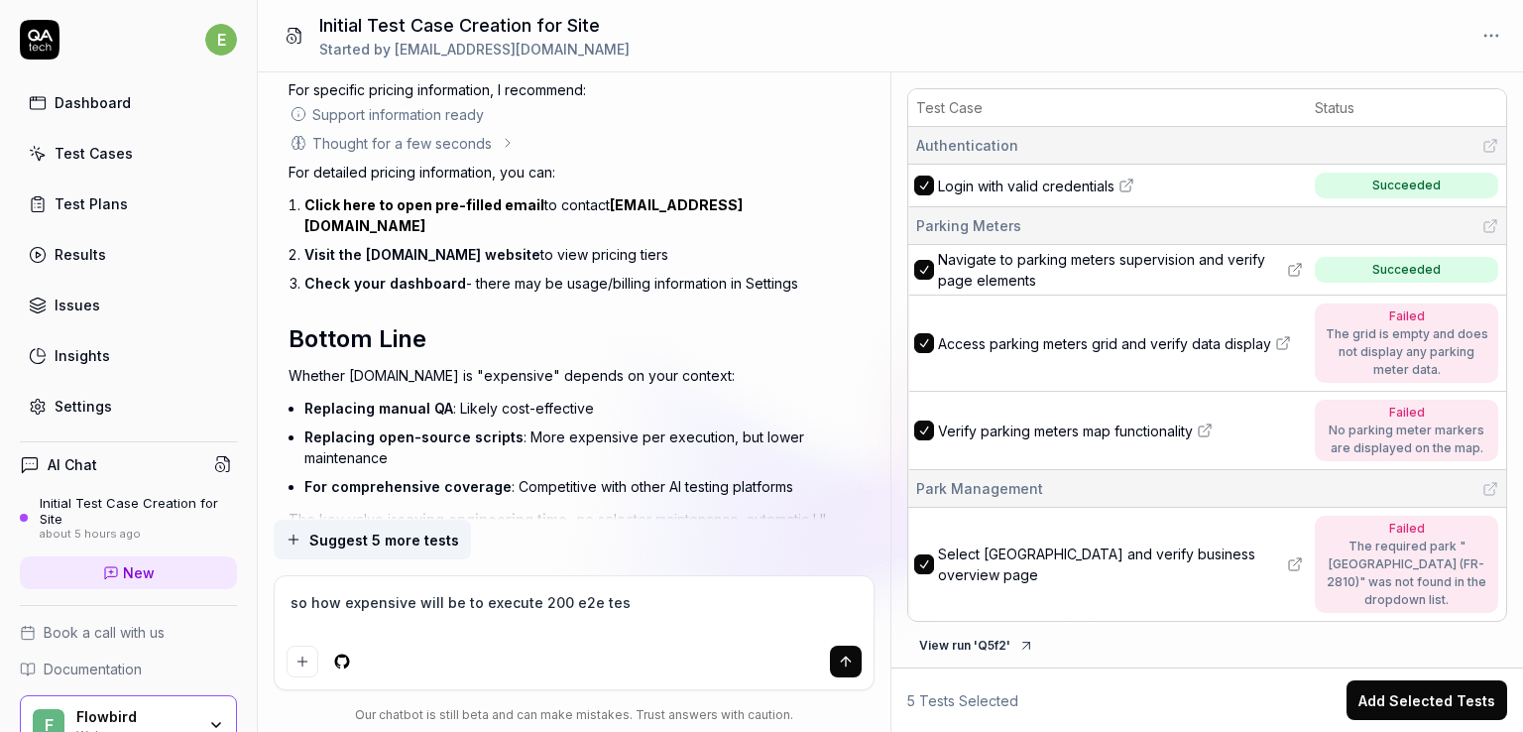
type textarea "*"
type textarea "so how expensive will be to execute 200 e2e tests"
type textarea "*"
type textarea "so how expensive will be to execute 200 e2e tests"
type textarea "*"
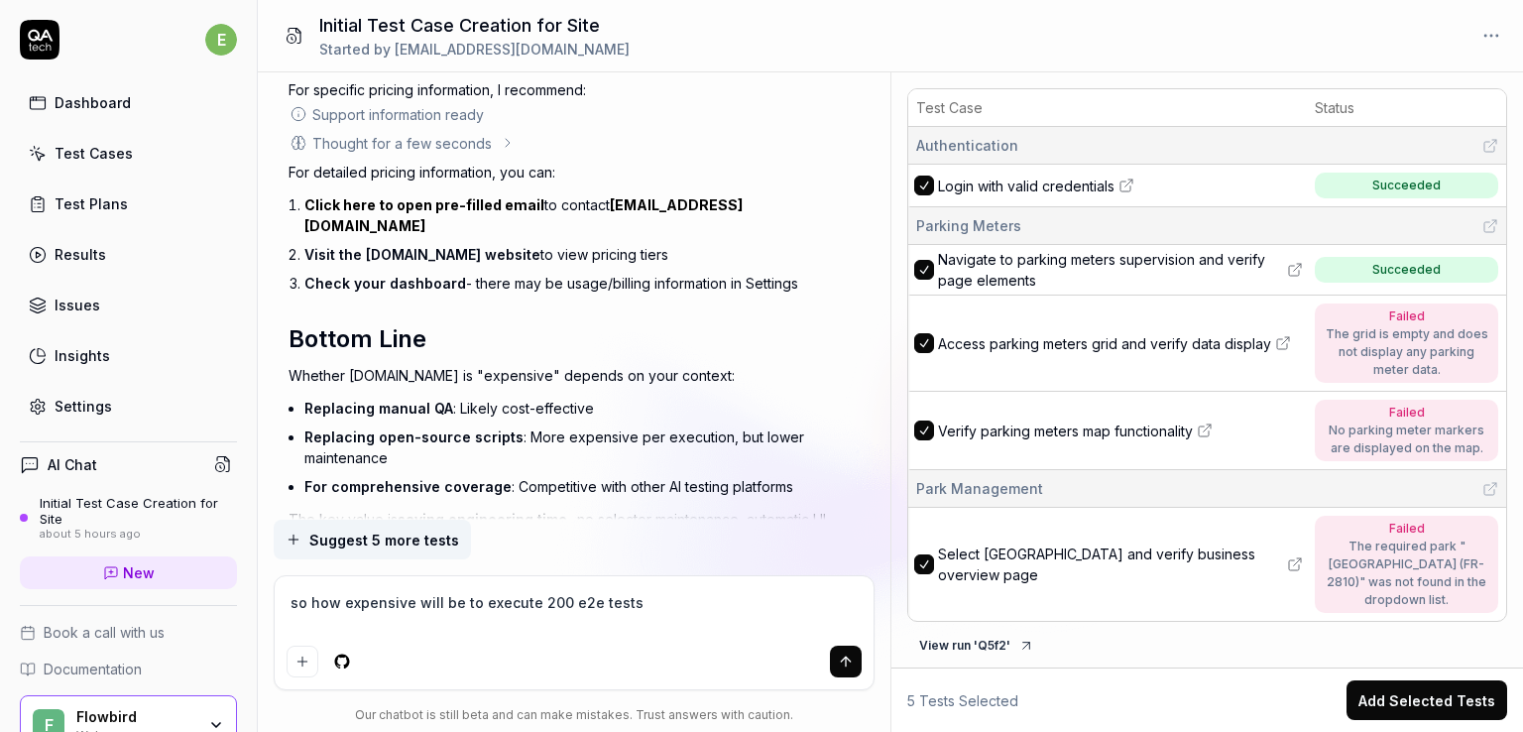
type textarea "so how expensive will be to execute 200 e2e tests ("
type textarea "*"
type textarea "so how expensive will be to execute 200 e2e tests (o"
type textarea "*"
type textarea "so how expensive will be to execute 200 e2e tests (on"
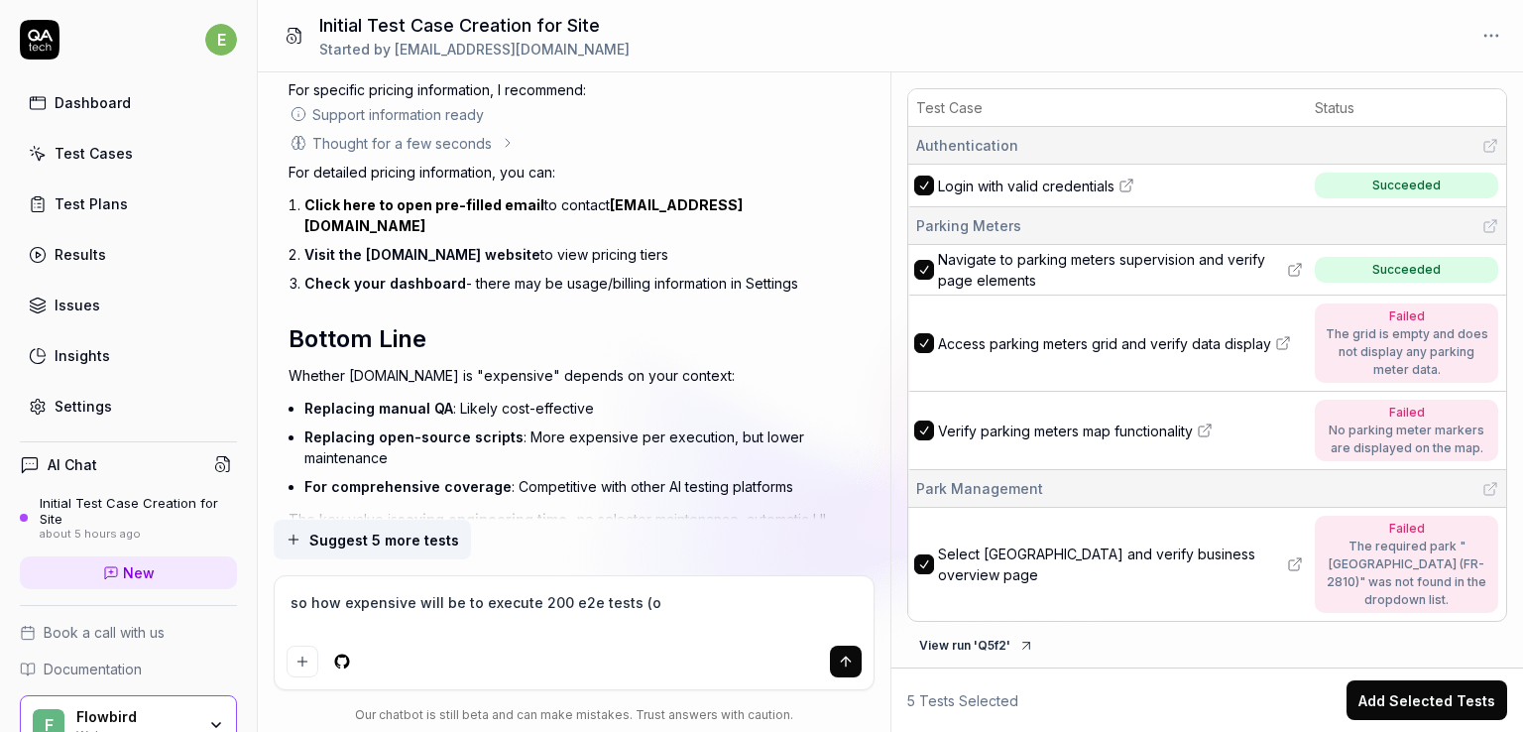
type textarea "*"
type textarea "so how expensive will be to execute 200 e2e tests (one"
type textarea "*"
type textarea "so how expensive will be to execute 200 e2e tests (one"
type textarea "*"
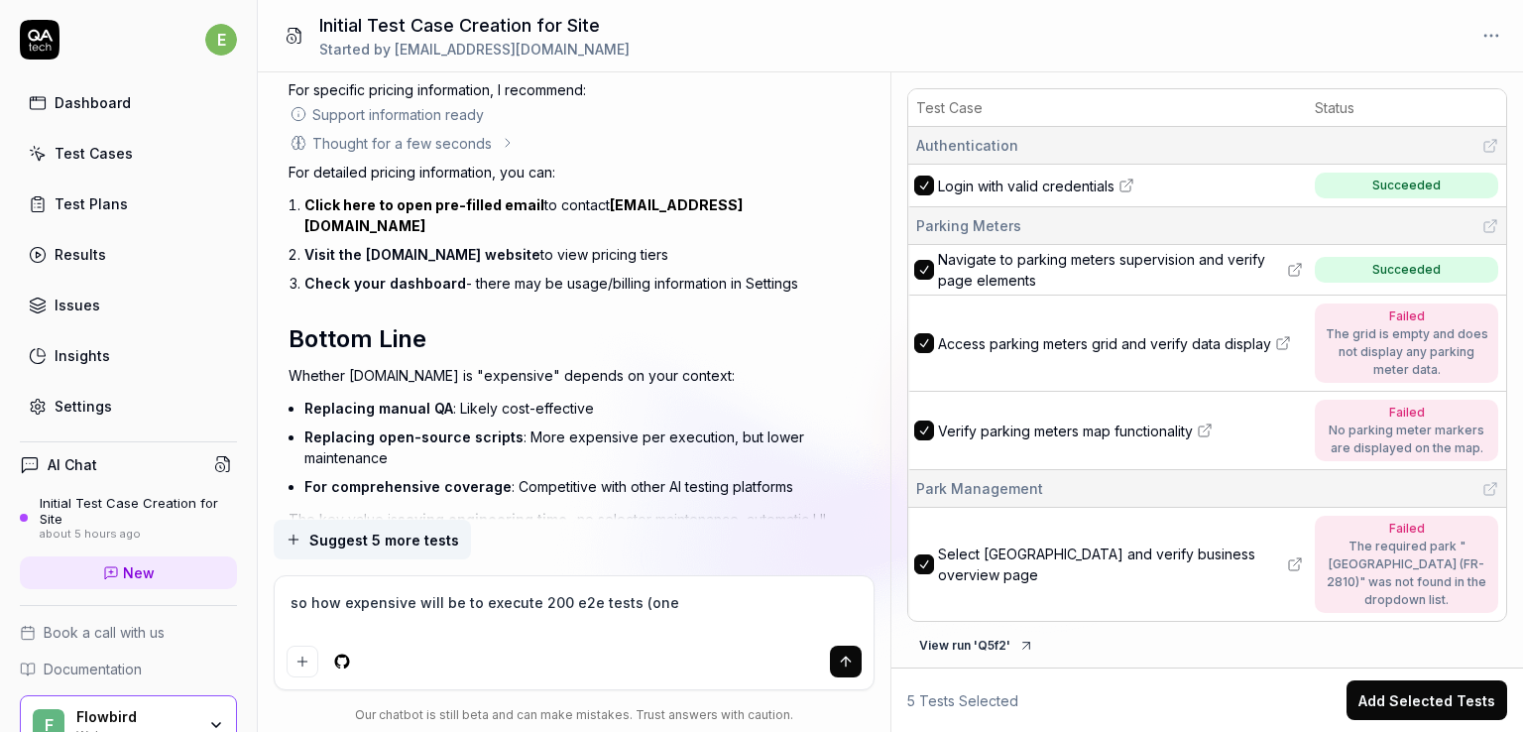
type textarea "so how expensive will be to execute 200 e2e tests (one t"
type textarea "*"
type textarea "so how expensive will be to execute 200 e2e tests (one te"
type textarea "*"
type textarea "so how expensive will be to execute 200 e2e tests (one tes"
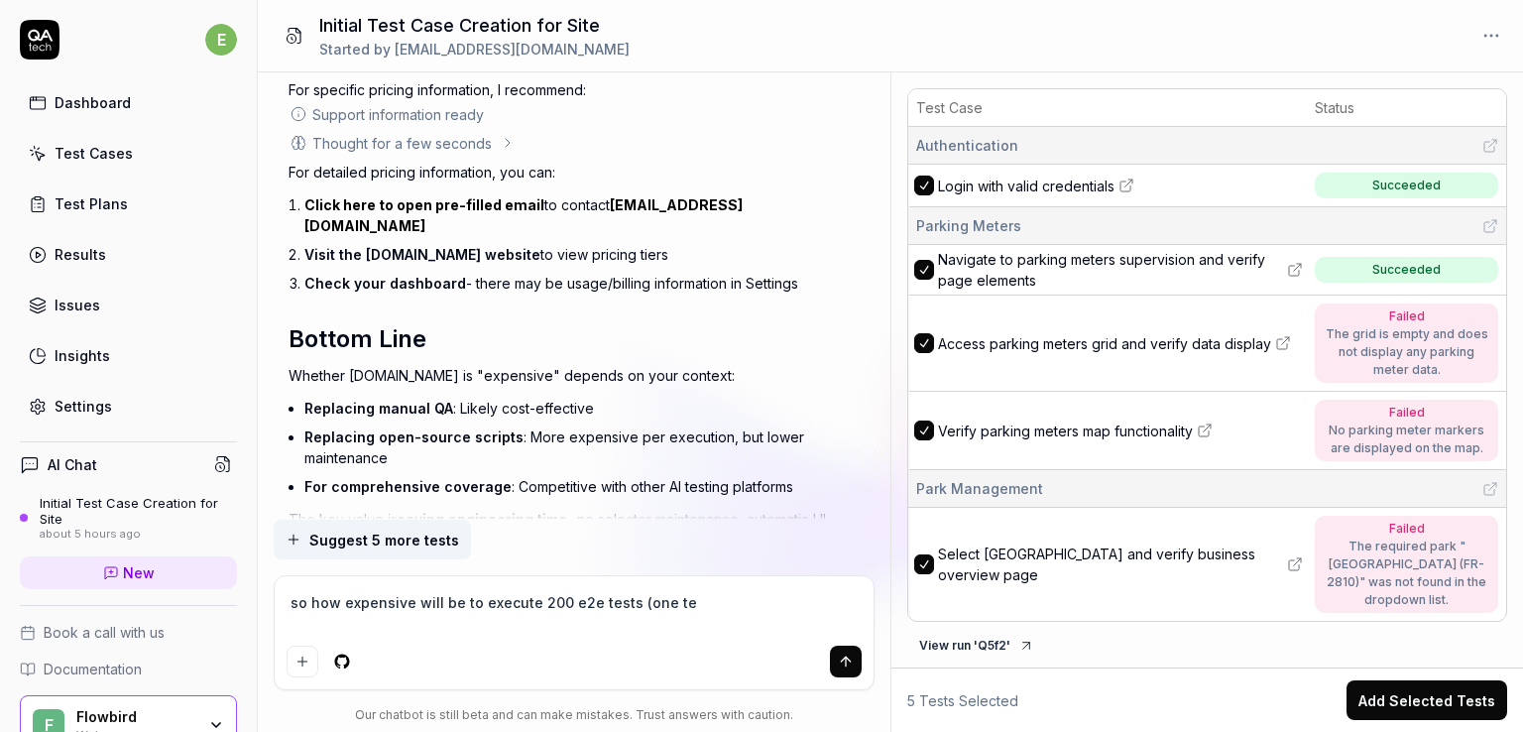
type textarea "*"
type textarea "so how expensive will be to execute 200 e2e tests (one test"
type textarea "*"
type textarea "so how expensive will be to execute 200 e2e tests (one test"
type textarea "*"
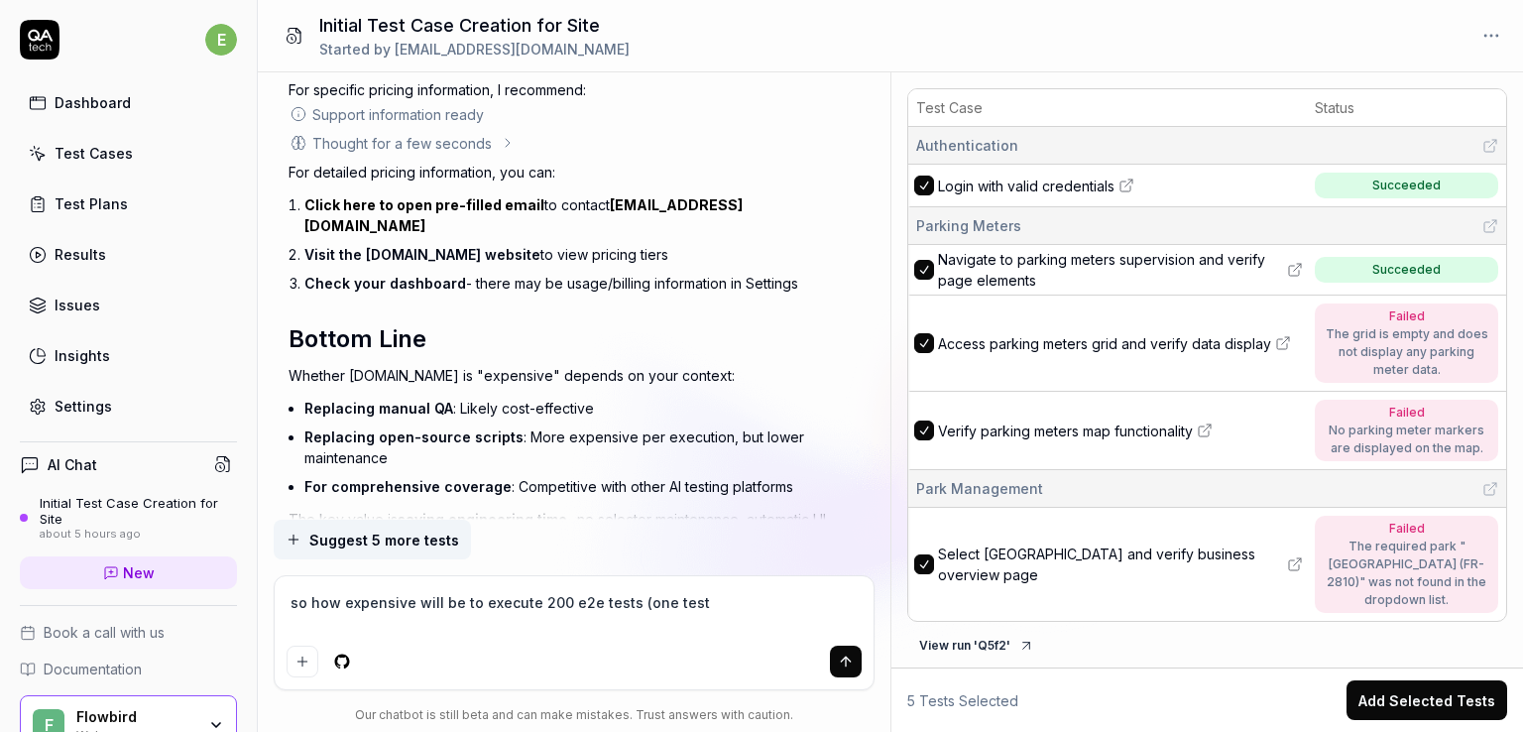
click at [724, 607] on textarea "so how expensive will be to execute 200 e2e tests (one test" at bounding box center [574, 613] width 575 height 50
type textarea "so how expensive will be to execute 200 e2e tests (one test t"
type textarea "*"
type textarea "so how expensive will be to execute 200 e2e tests (one test ti"
type textarea "*"
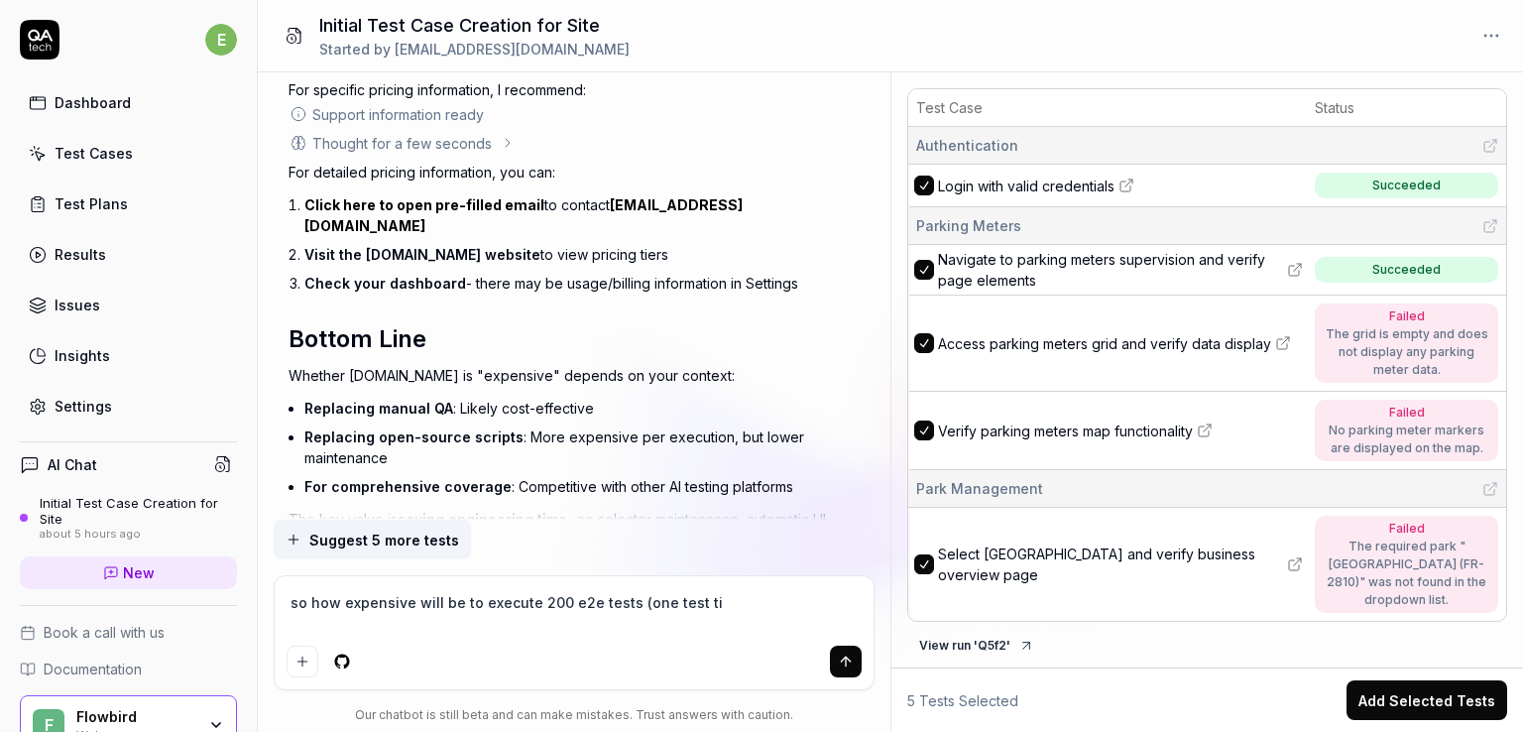
type textarea "so how expensive will be to execute 200 e2e tests (one test [PERSON_NAME]"
type textarea "*"
type textarea "so how expensive will be to execute 200 e2e tests (one test time"
type textarea "*"
type textarea "so how expensive will be to execute 200 e2e tests (one test time"
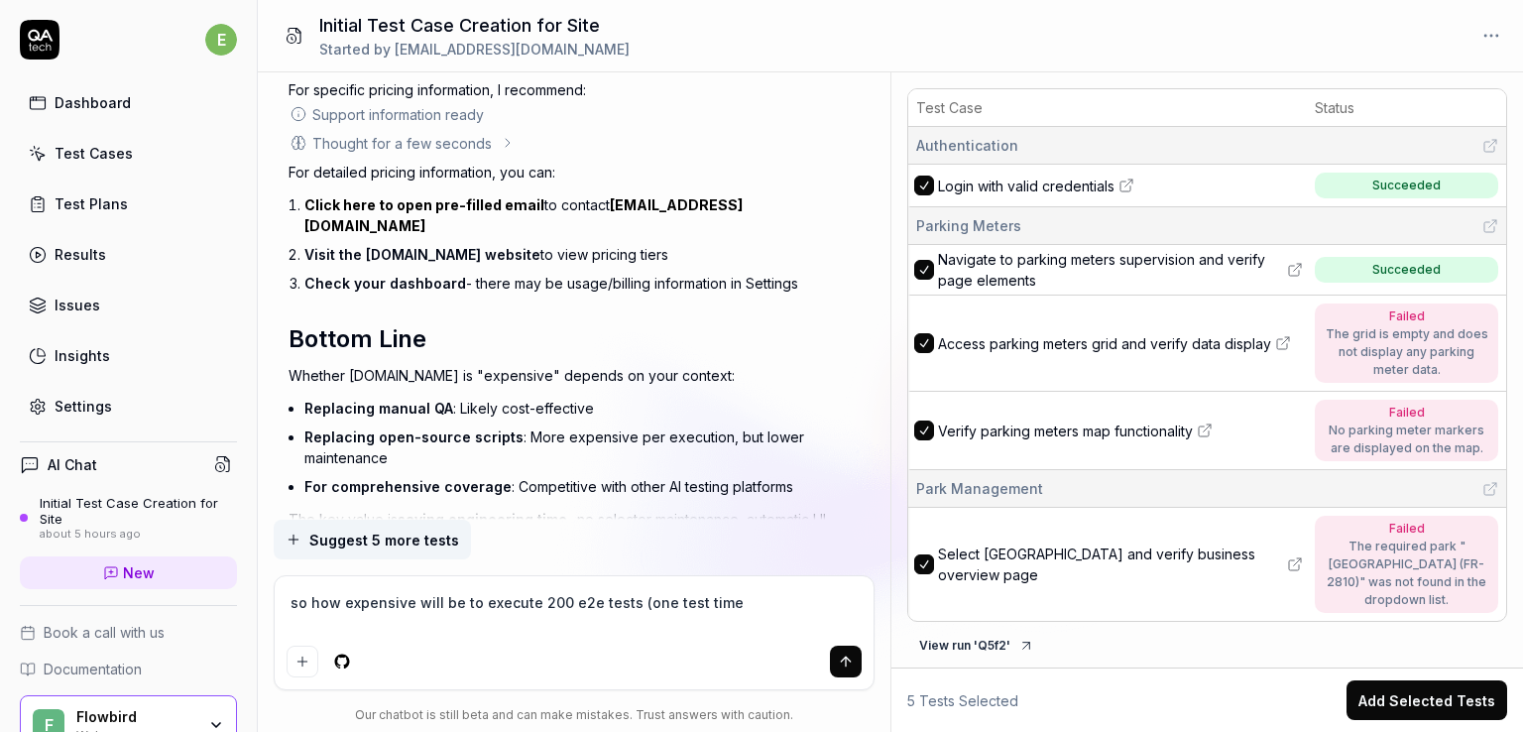
type textarea "*"
type textarea "so how expensive will be to execute 200 e2e tests (one test time e"
type textarea "*"
type textarea "so how expensive will be to execute 200 e2e tests (one test time ex"
type textarea "*"
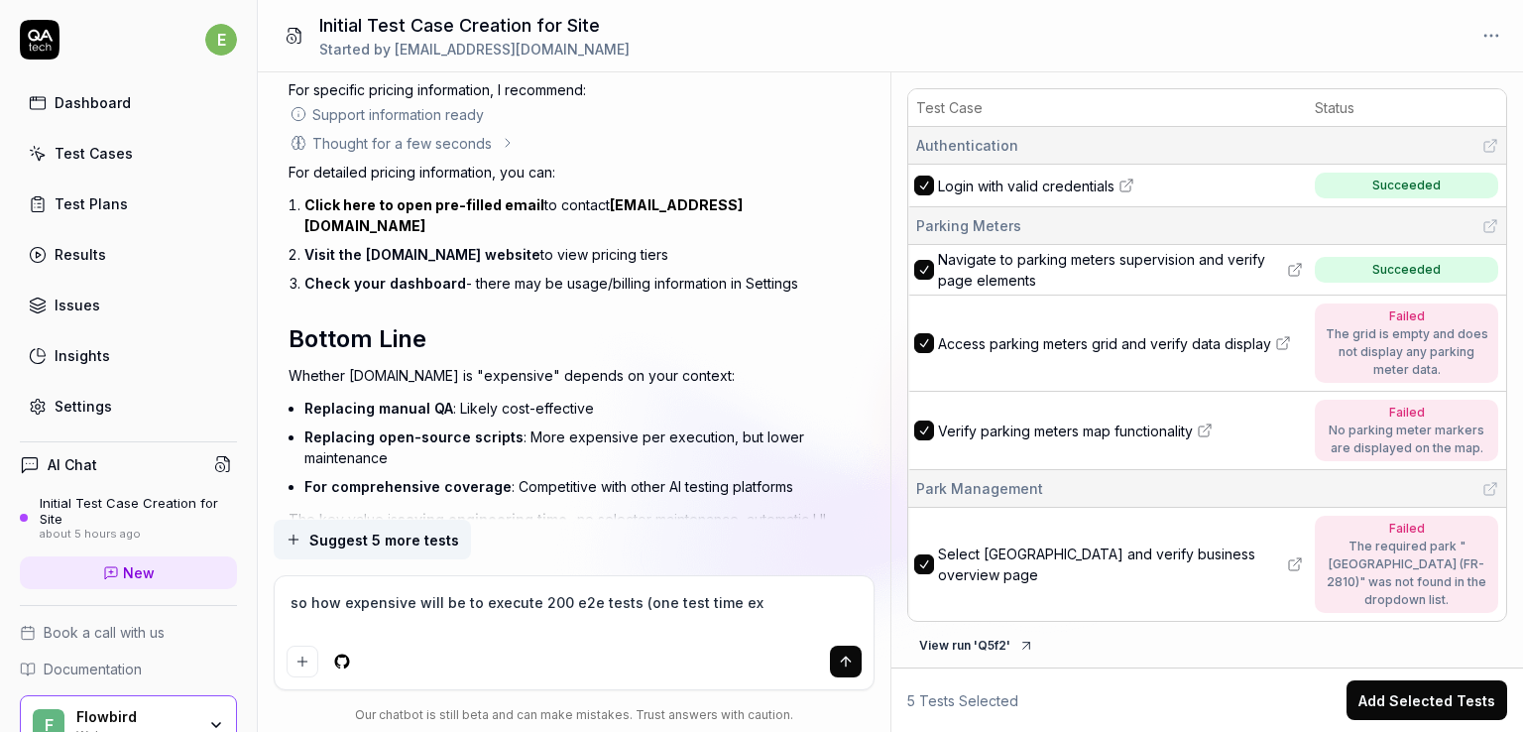
type textarea "so how expensive will be to execute 200 e2e tests (one test time exe"
type textarea "*"
type textarea "so how expensive will be to execute 200 e2e tests (one test time exec"
type textarea "*"
type textarea "so how expensive will be to execute 200 e2e tests (one test time execu"
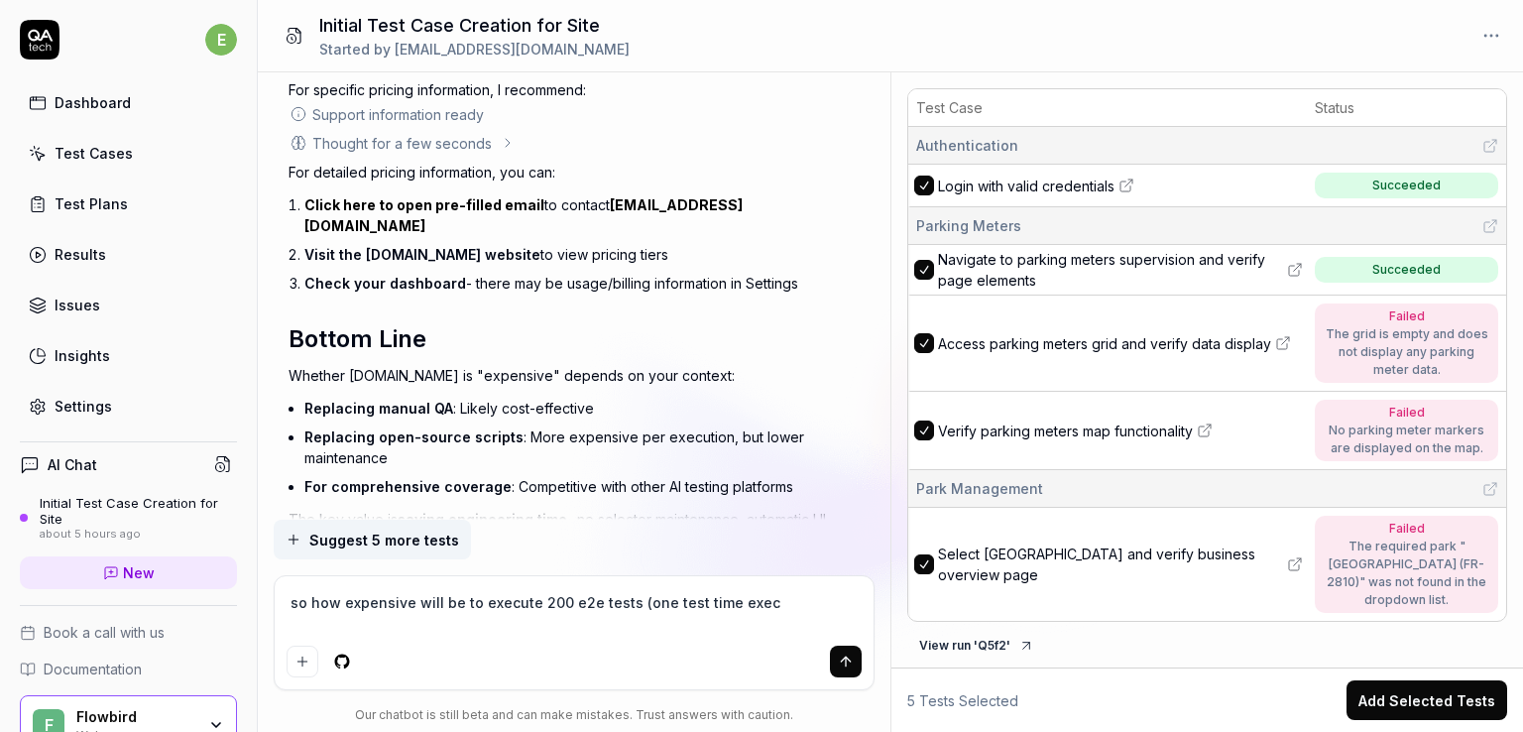
type textarea "*"
type textarea "so how expensive will be to execute 200 e2e tests (one test time execut"
type textarea "*"
type textarea "so how expensive will be to execute 200 e2e tests (one test time executi"
type textarea "*"
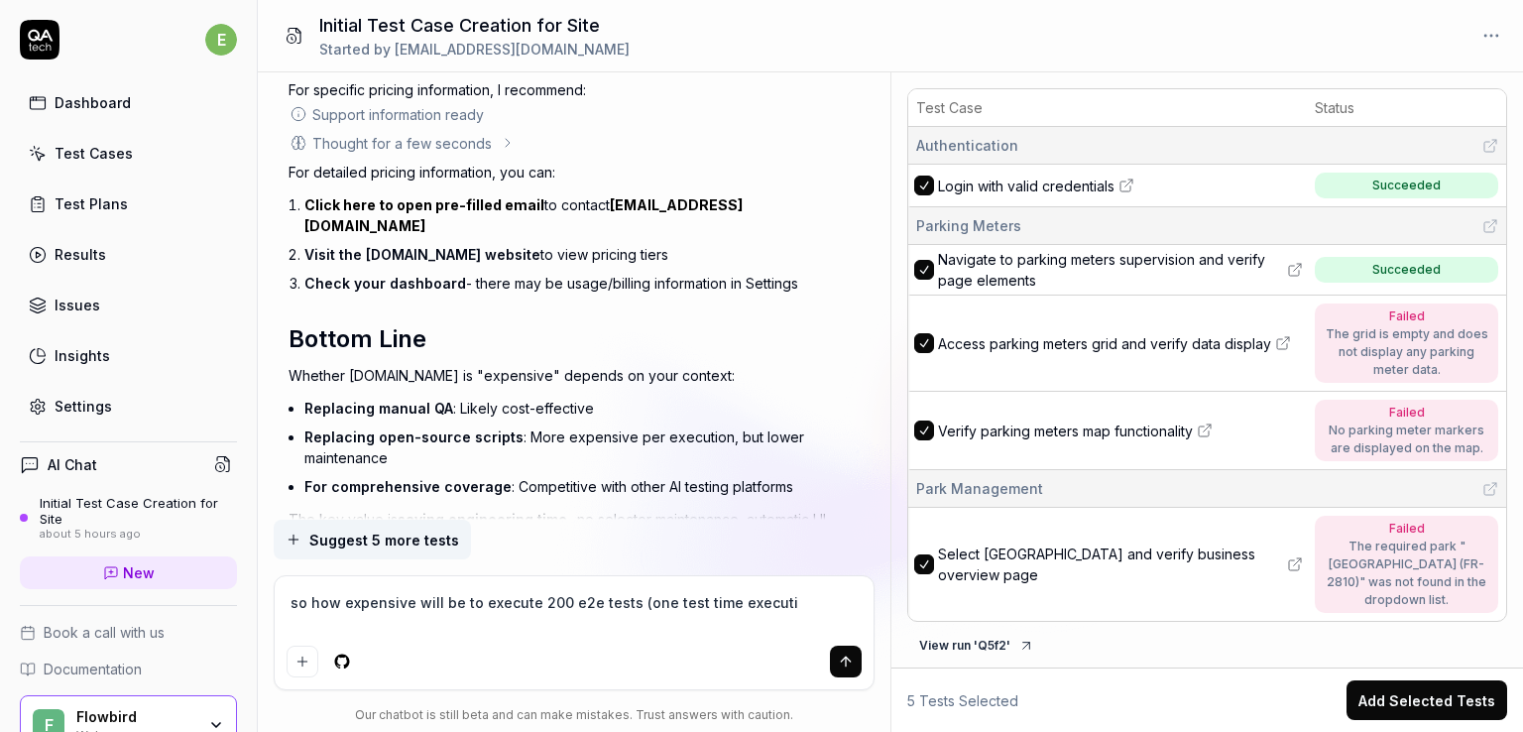
type textarea "so how expensive will be to execute 200 e2e tests (one test time executio"
type textarea "*"
type textarea "so how expensive will be to execute 200 e2e tests (one test time execution"
type textarea "*"
type textarea "so how expensive will be to execute 200 e2e tests (one test time execution"
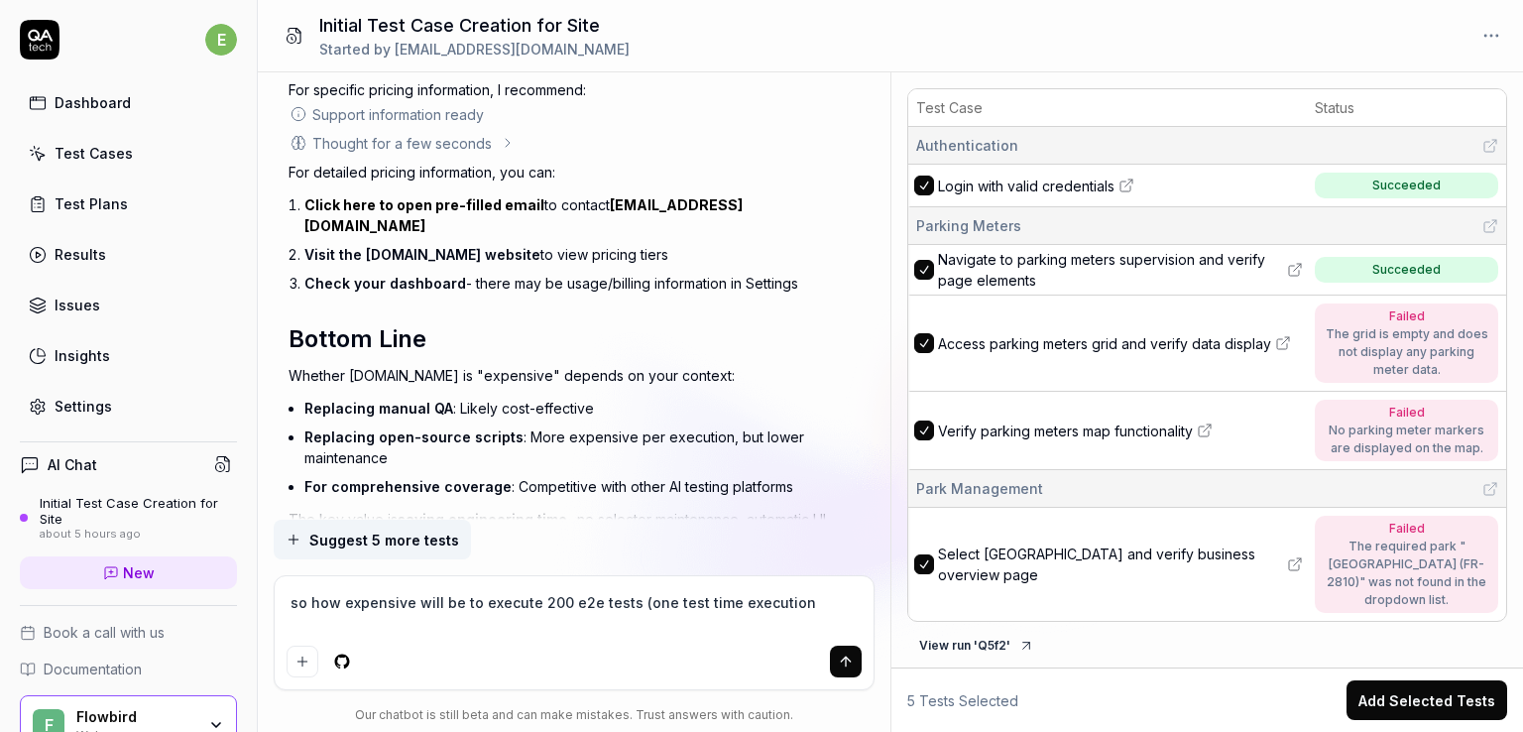
type textarea "*"
type textarea "so how expensive will be to execute 200 e2e tests (one test time execution a"
type textarea "*"
type textarea "so how expensive will be to execute 200 e2e tests (one test time execution ar"
type textarea "*"
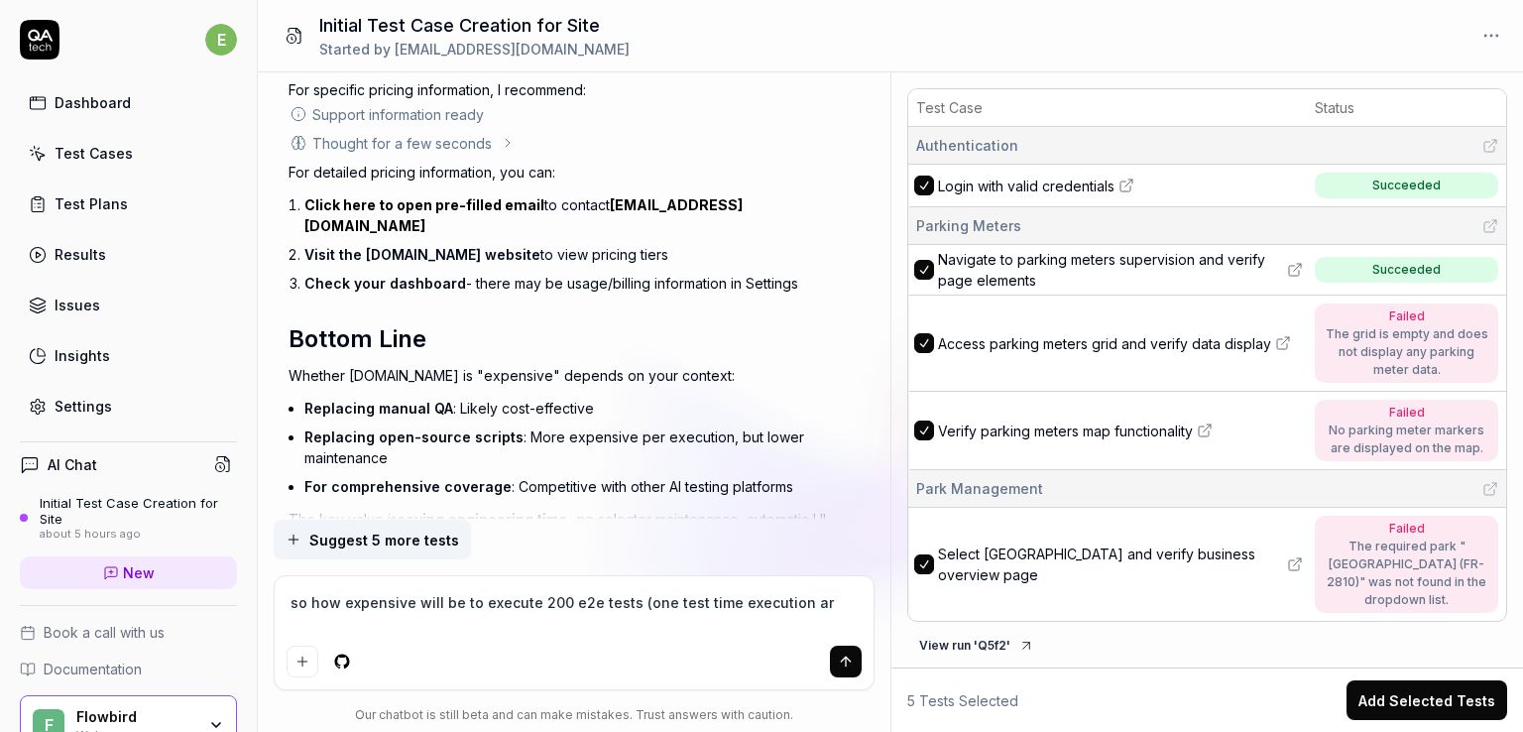
type textarea "so how expensive will be to execute 200 e2e tests (one test time execution aro"
type textarea "*"
type textarea "so how expensive will be to execute 200 e2e tests (one test time execution arou"
type textarea "*"
type textarea "so how expensive will be to execute 200 e2e tests (one test time execution aroun"
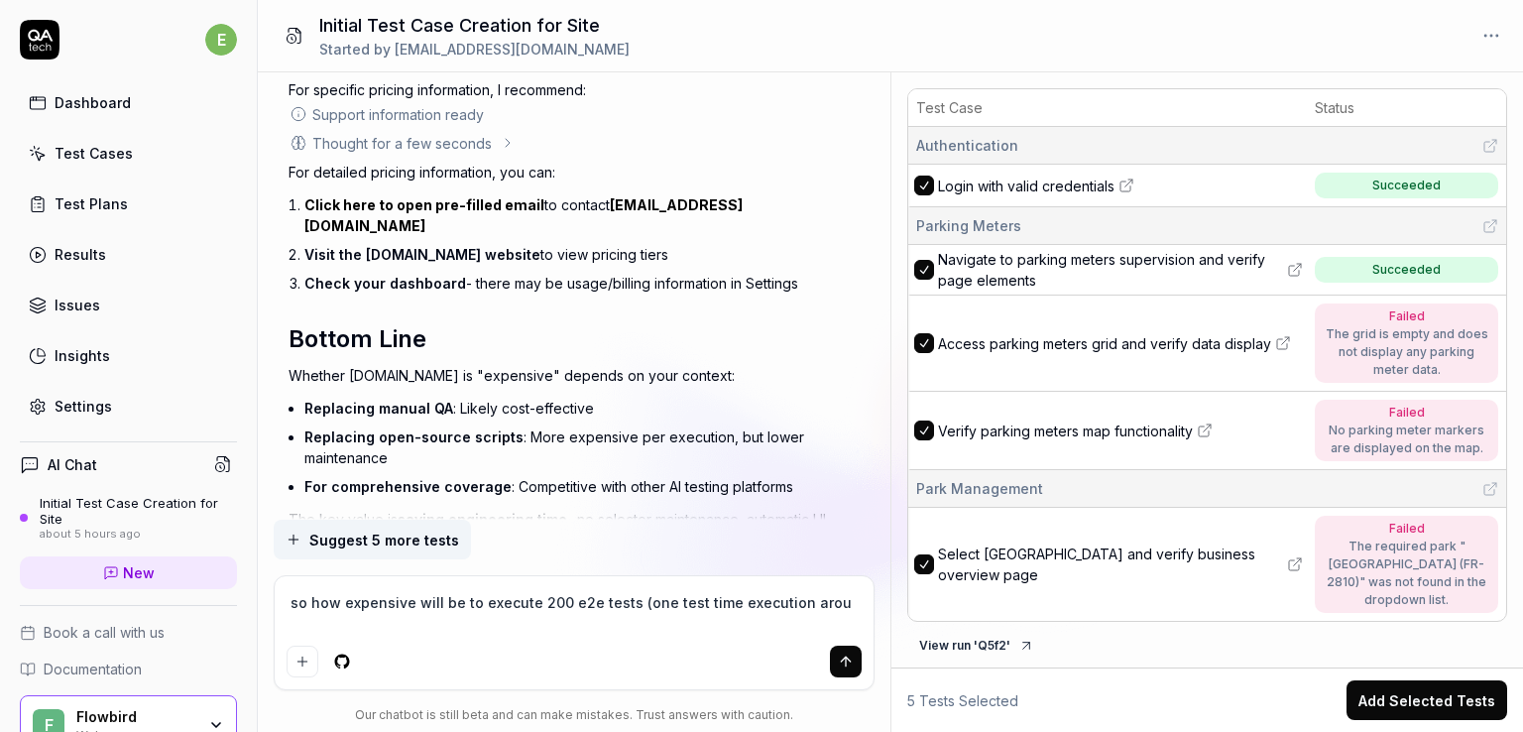
type textarea "*"
type textarea "so how expensive will be to execute 200 e2e tests (one test time execution arou…"
type textarea "*"
type textarea "so how expensive will be to execute 200 e2e tests (one test time execution arou…"
type textarea "*"
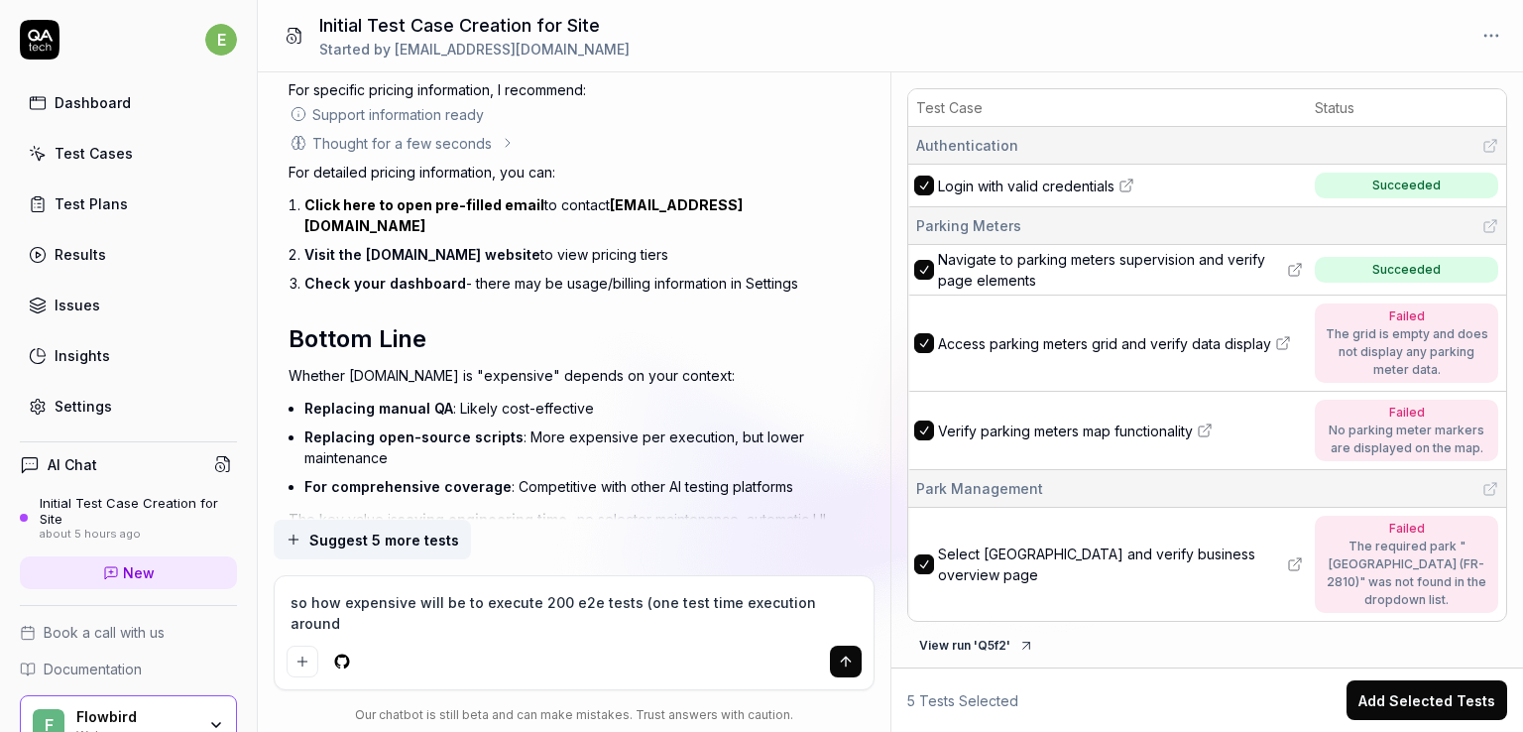
type textarea "so how expensive will be to execute 200 e2e tests (one test time execution arou…"
type textarea "*"
type textarea "so how expensive will be to execute 200 e2e tests (one test time execution arou…"
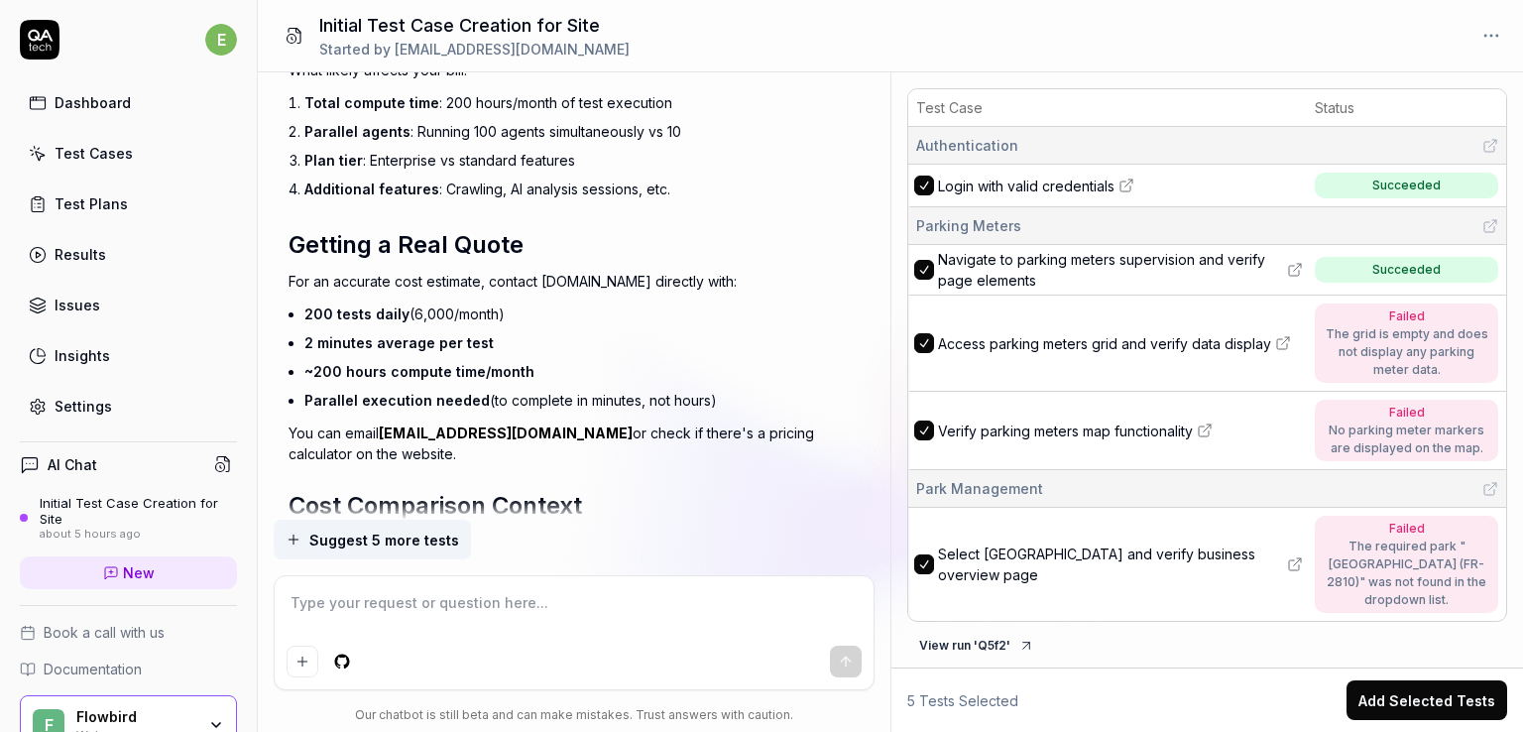
scroll to position [10126, 0]
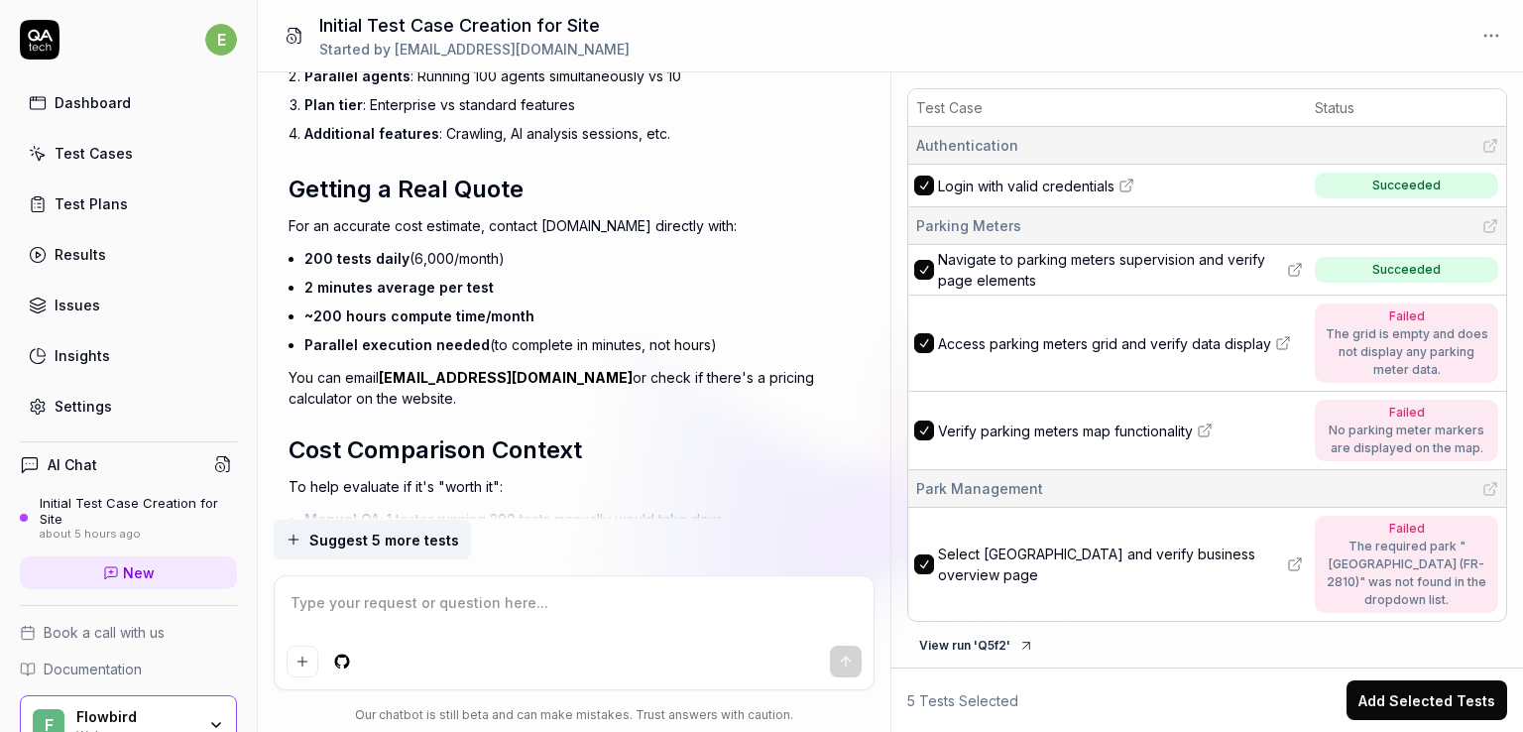
click at [503, 619] on textarea at bounding box center [574, 613] width 575 height 50
